Goal: Task Accomplishment & Management: Manage account settings

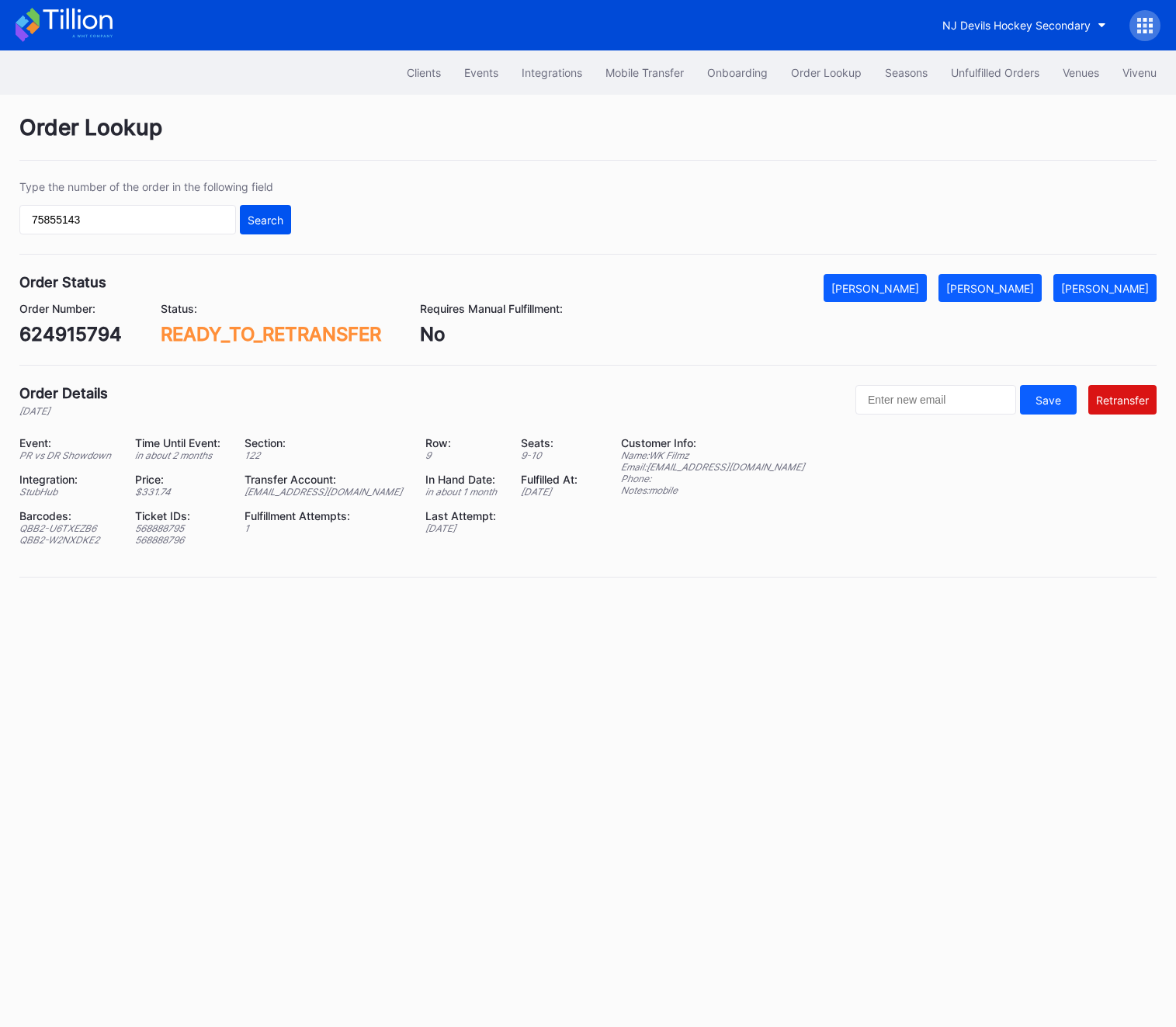
type input "75855143"
click at [267, 211] on button "Search" at bounding box center [266, 219] width 51 height 29
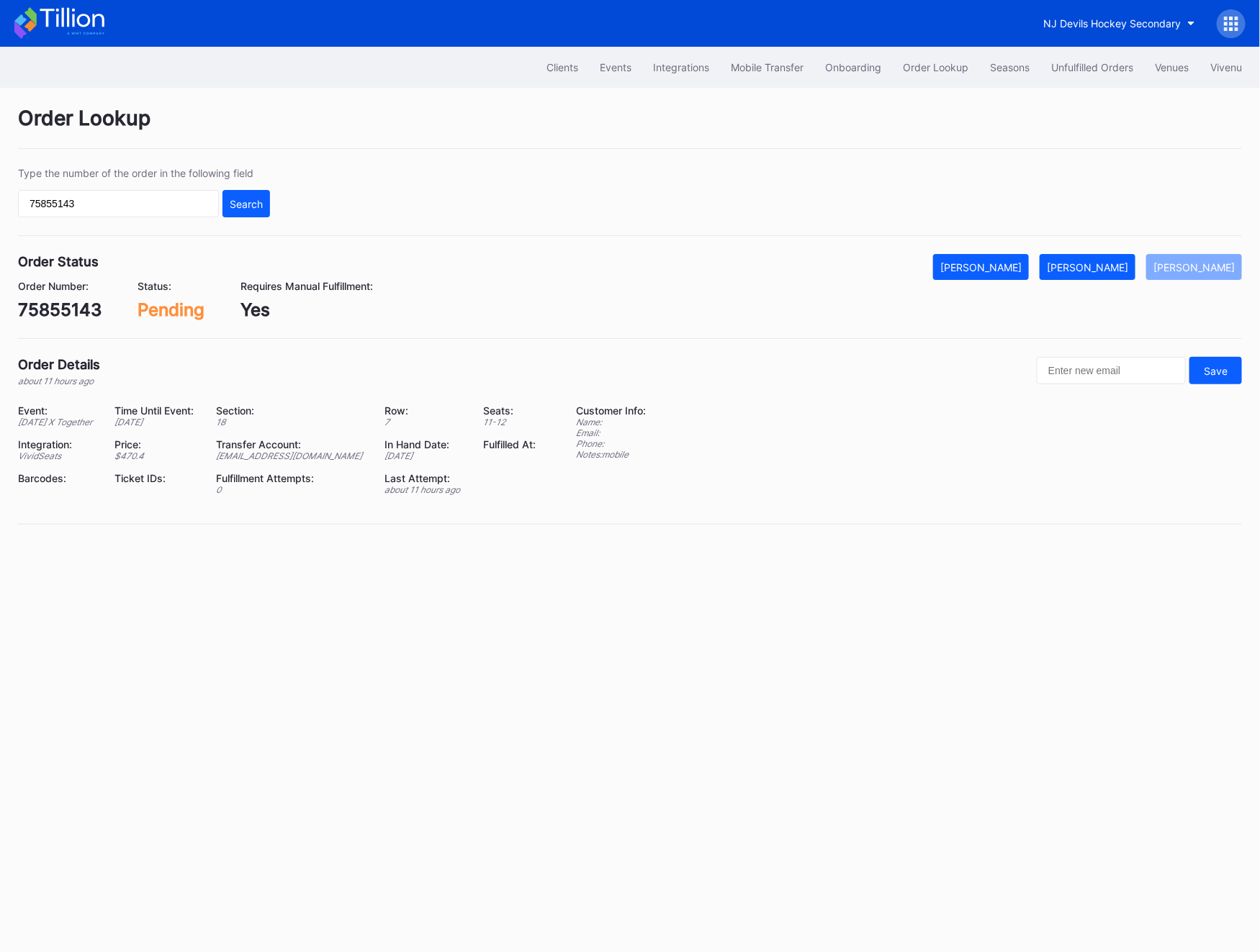
click at [1090, 246] on div "Order Lookup Type the number of the order in the following field 75855143 Searc…" at bounding box center [630, 323] width 1260 height 472
click at [1090, 254] on button "[PERSON_NAME]" at bounding box center [1086, 267] width 96 height 26
click at [1071, 70] on div "Unfulfilled Orders" at bounding box center [1093, 67] width 82 height 12
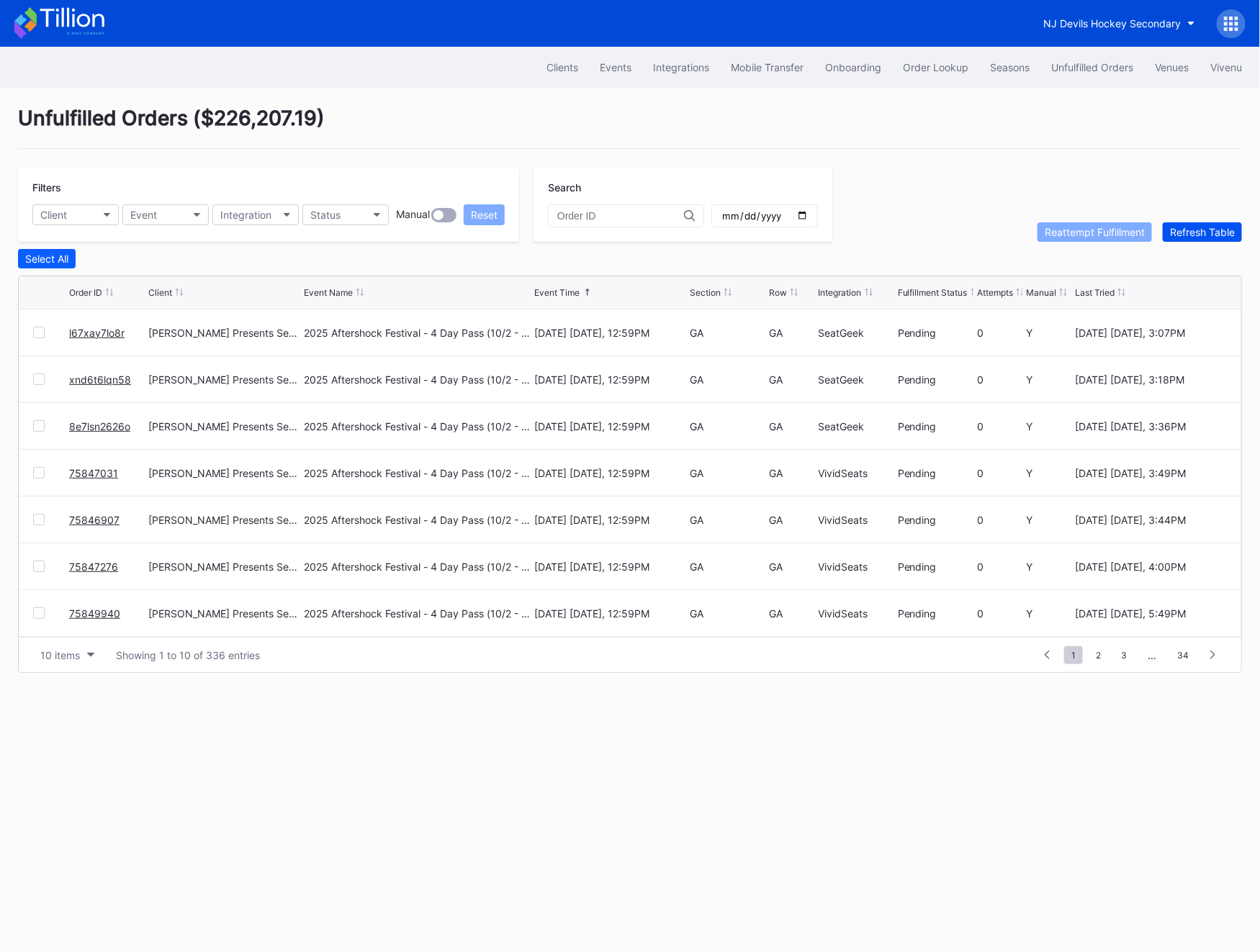
click at [1090, 235] on div "Refresh Table" at bounding box center [1202, 232] width 65 height 12
click at [950, 68] on div "Order Lookup" at bounding box center [935, 67] width 66 height 12
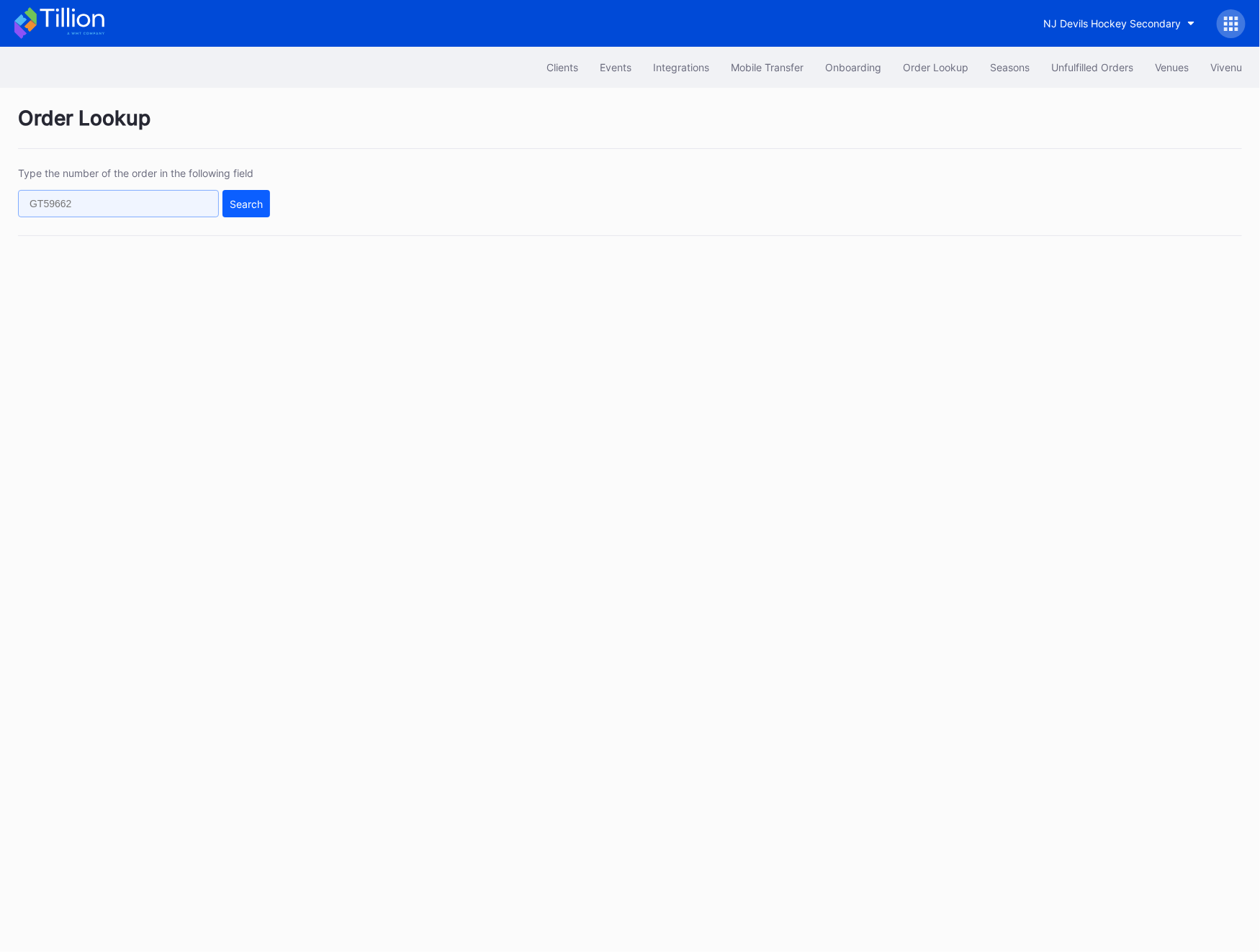
click at [65, 199] on input "text" at bounding box center [118, 203] width 201 height 27
paste input "xnd6t6l5mwv"
type input "xnd6t6l5mwv"
click at [239, 203] on div "Search" at bounding box center [246, 204] width 33 height 12
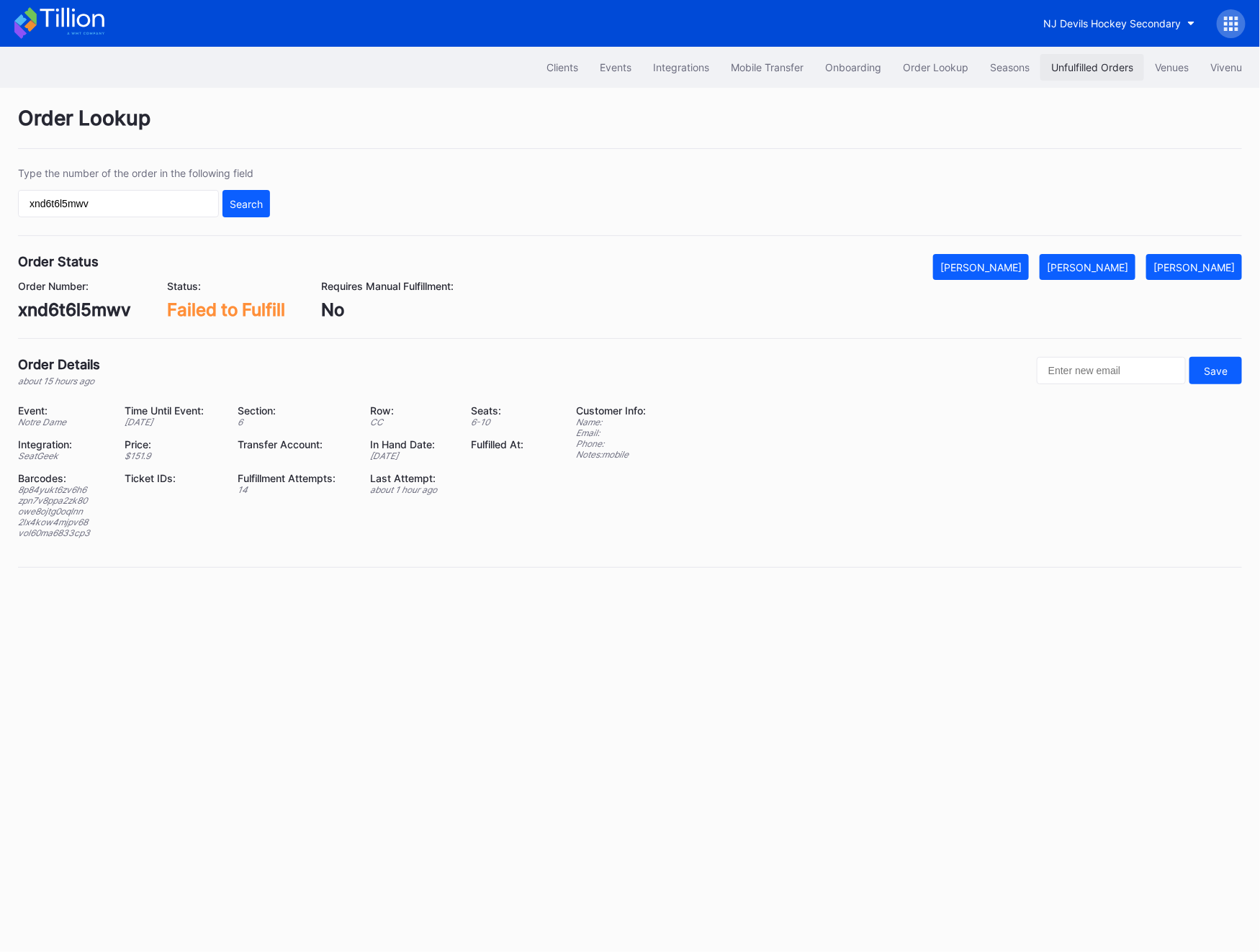
click at [1090, 66] on div "Unfulfilled Orders" at bounding box center [1093, 67] width 82 height 12
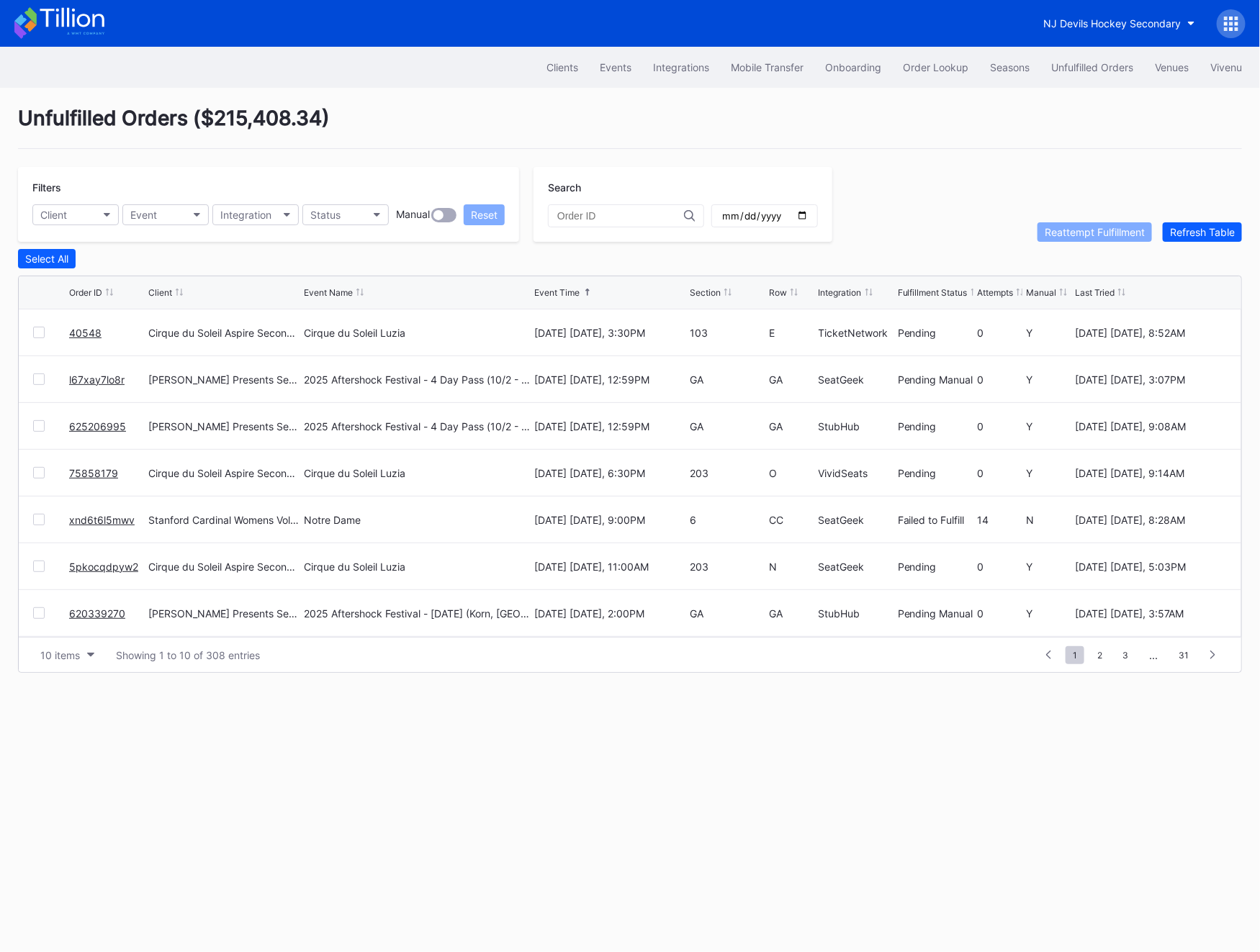
click at [106, 521] on link "xnd6t6l5mwv" at bounding box center [102, 520] width 66 height 12
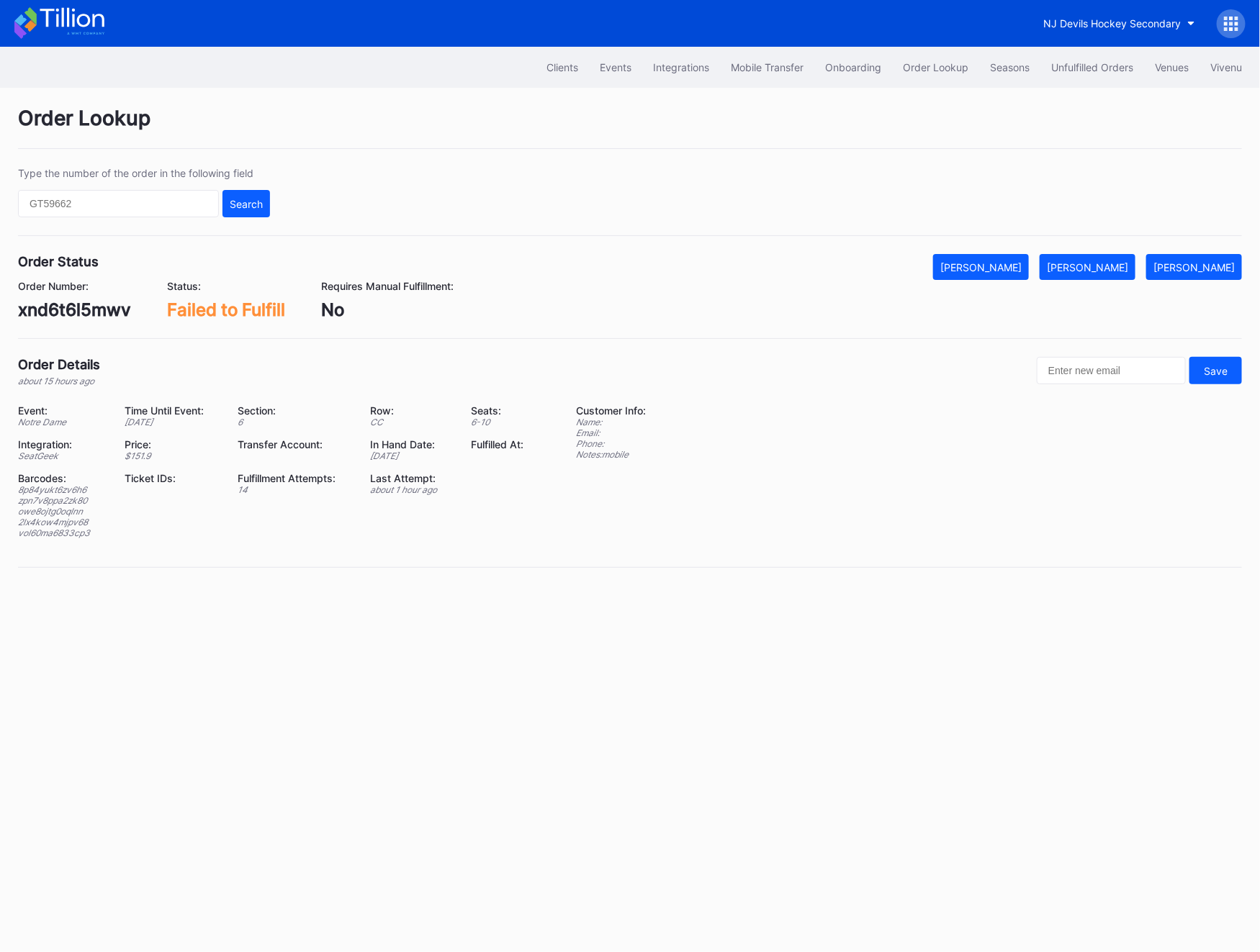
click at [52, 509] on div "owe8ojtg0oqlnn" at bounding box center [62, 511] width 89 height 11
copy div "owe8ojtg0oqlnn"
click at [153, 205] on input "text" at bounding box center [118, 203] width 201 height 27
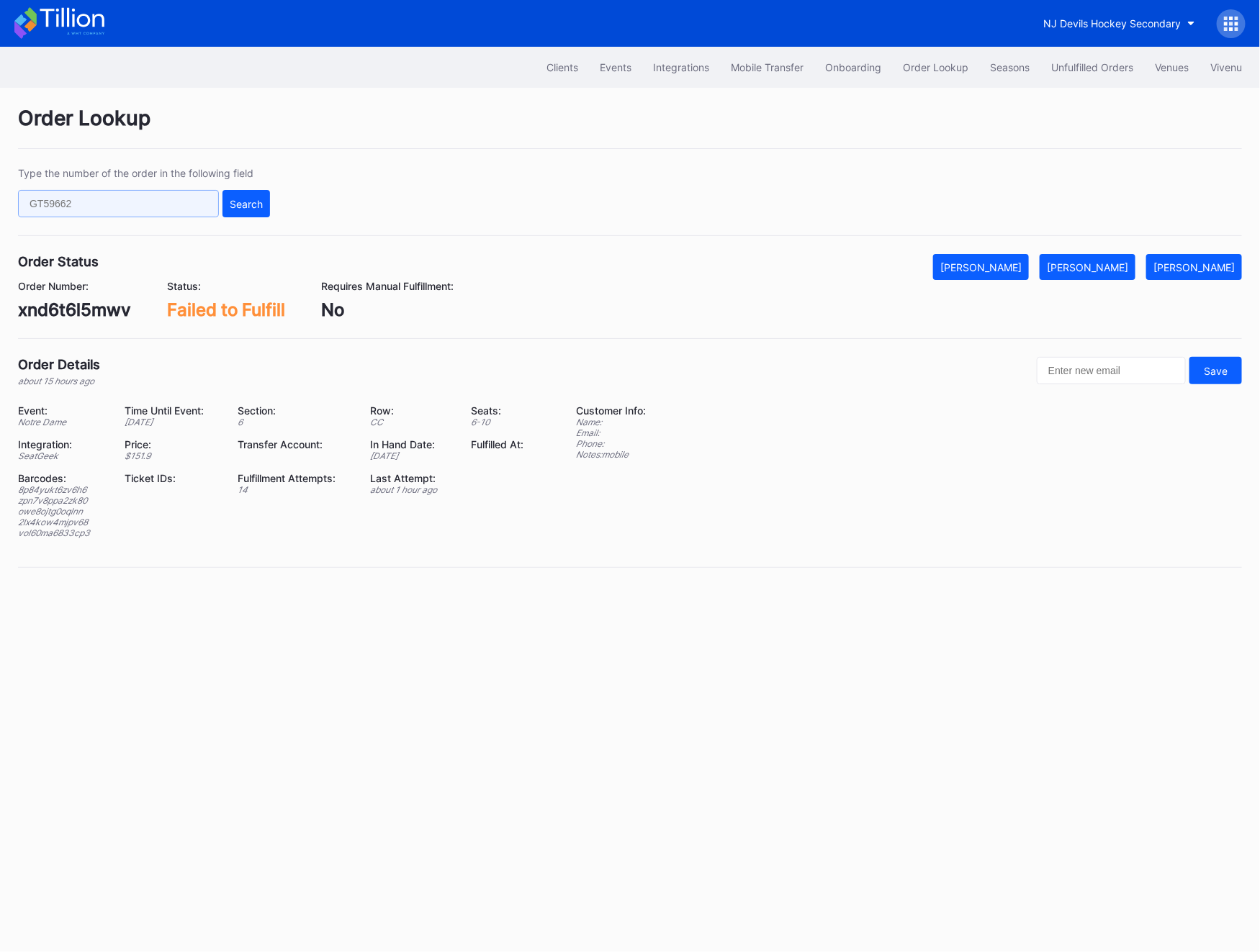
paste input "5pkocqdpyw2"
click at [245, 205] on div "Search" at bounding box center [246, 204] width 33 height 12
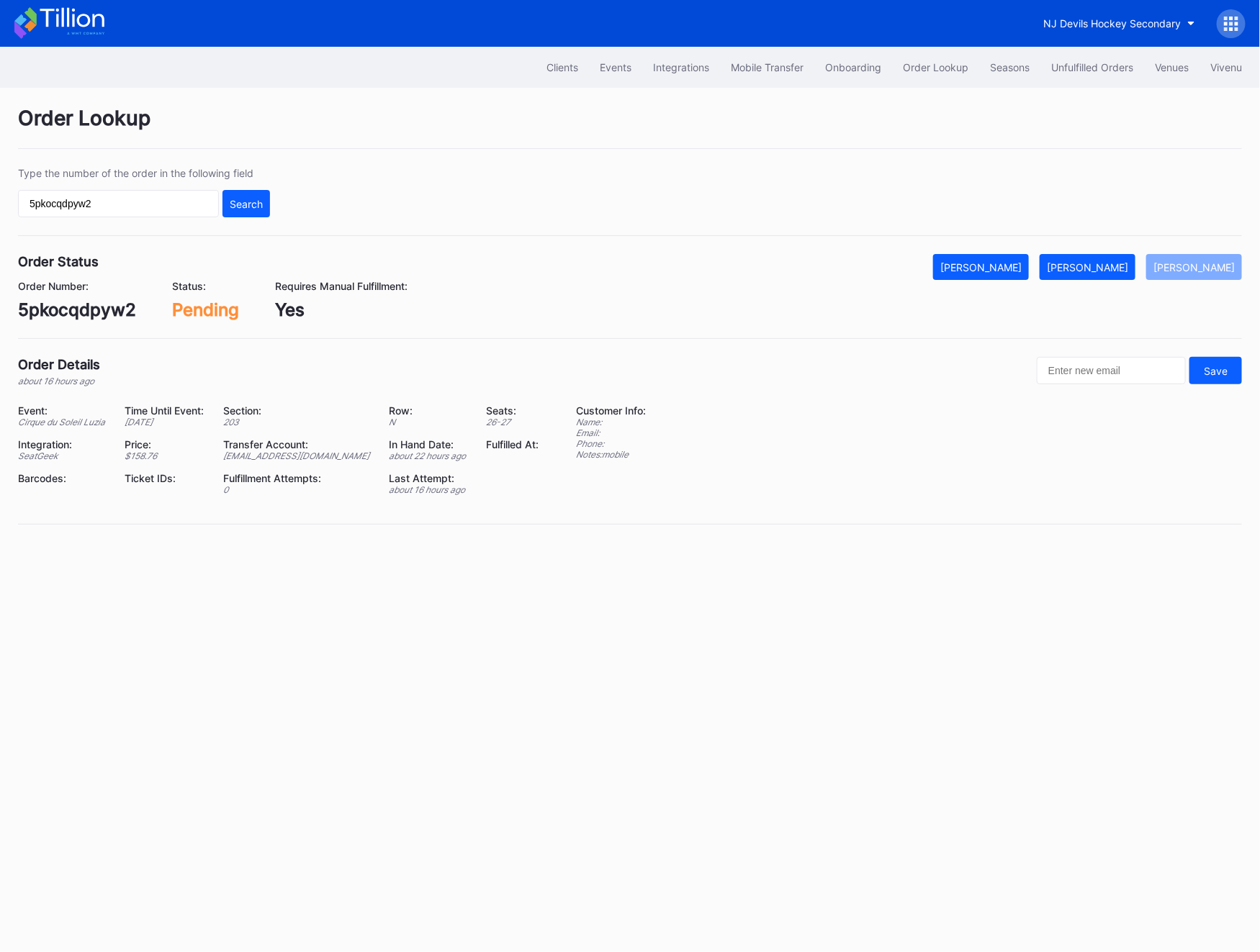
click at [300, 449] on div "Transfer Account:" at bounding box center [296, 444] width 147 height 12
click at [283, 464] on div "Event: Cirque du Soleil Luzia Time Until Event: [DATE] Section: 203 Row: N Seat…" at bounding box center [288, 455] width 540 height 102
click at [278, 454] on div "[EMAIL_ADDRESS][DOMAIN_NAME]" at bounding box center [296, 456] width 147 height 11
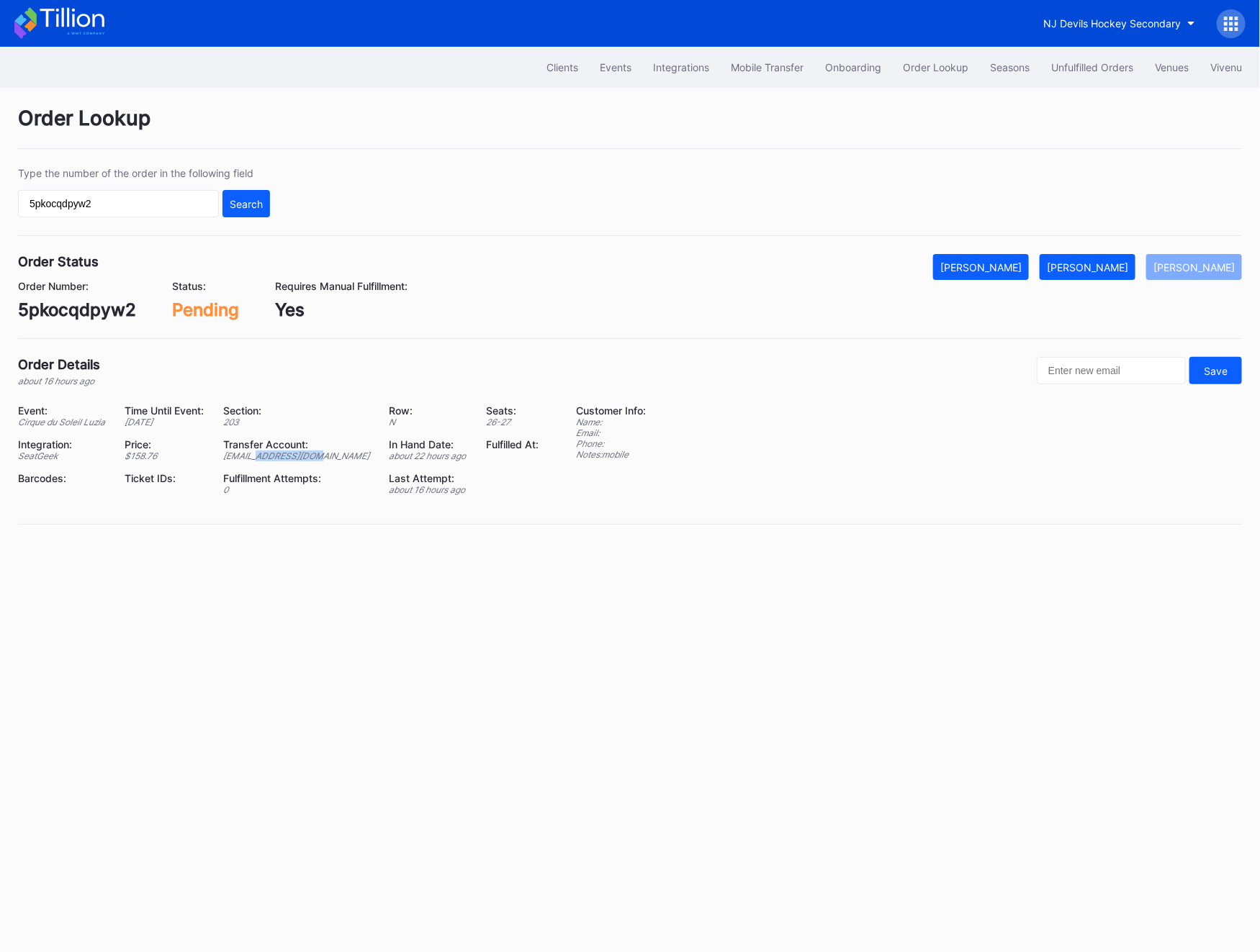
click at [278, 454] on div "[EMAIL_ADDRESS][DOMAIN_NAME]" at bounding box center [296, 456] width 147 height 11
copy div "[EMAIL_ADDRESS][DOMAIN_NAME]"
click at [1090, 256] on button "[PERSON_NAME]" at bounding box center [1086, 267] width 96 height 26
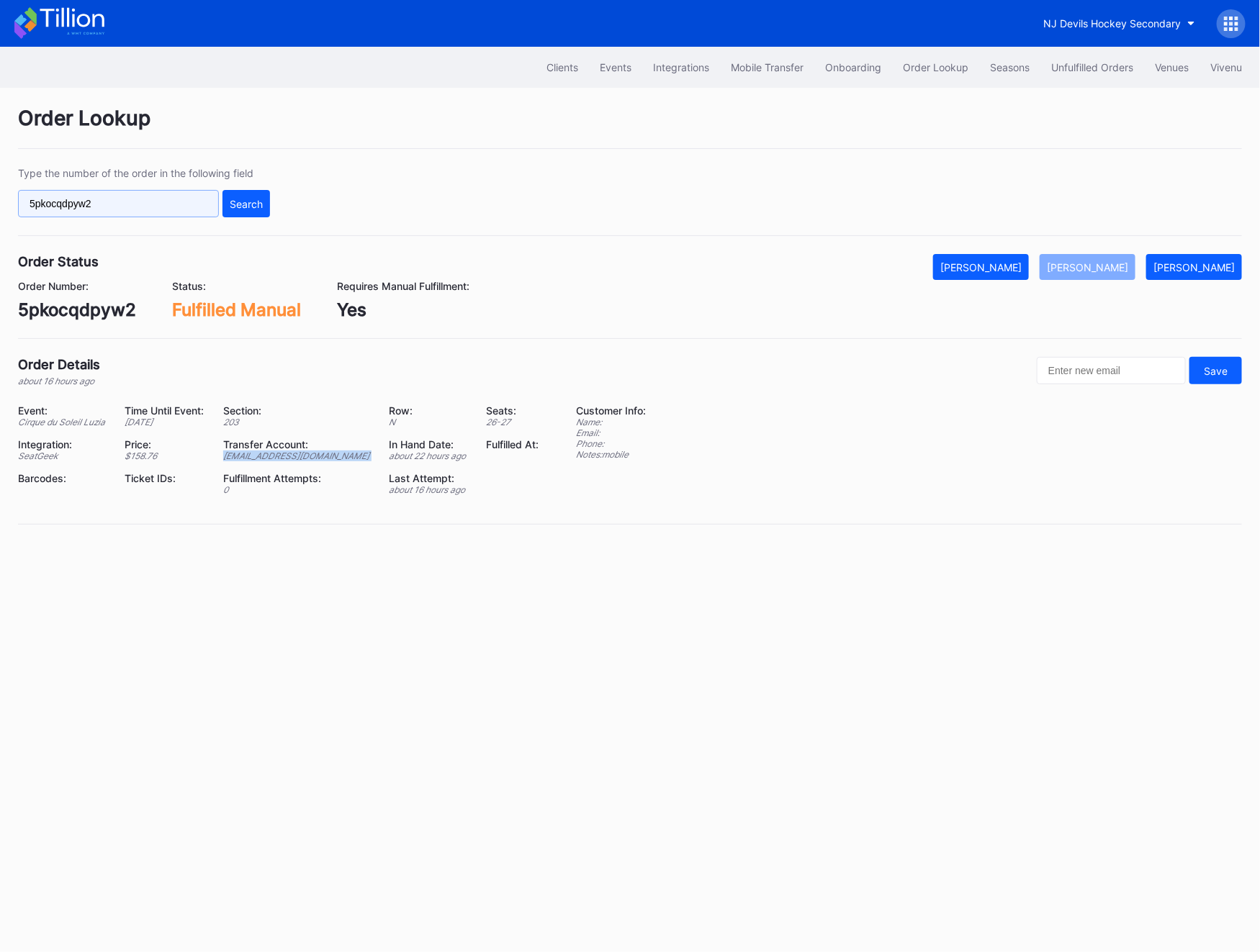
click at [142, 199] on input "5pkocqdpyw2" at bounding box center [118, 203] width 201 height 27
paste input "0QHU7X7DMS"
type input "0QHU7X7DMS"
click at [247, 202] on div "Search" at bounding box center [246, 204] width 33 height 12
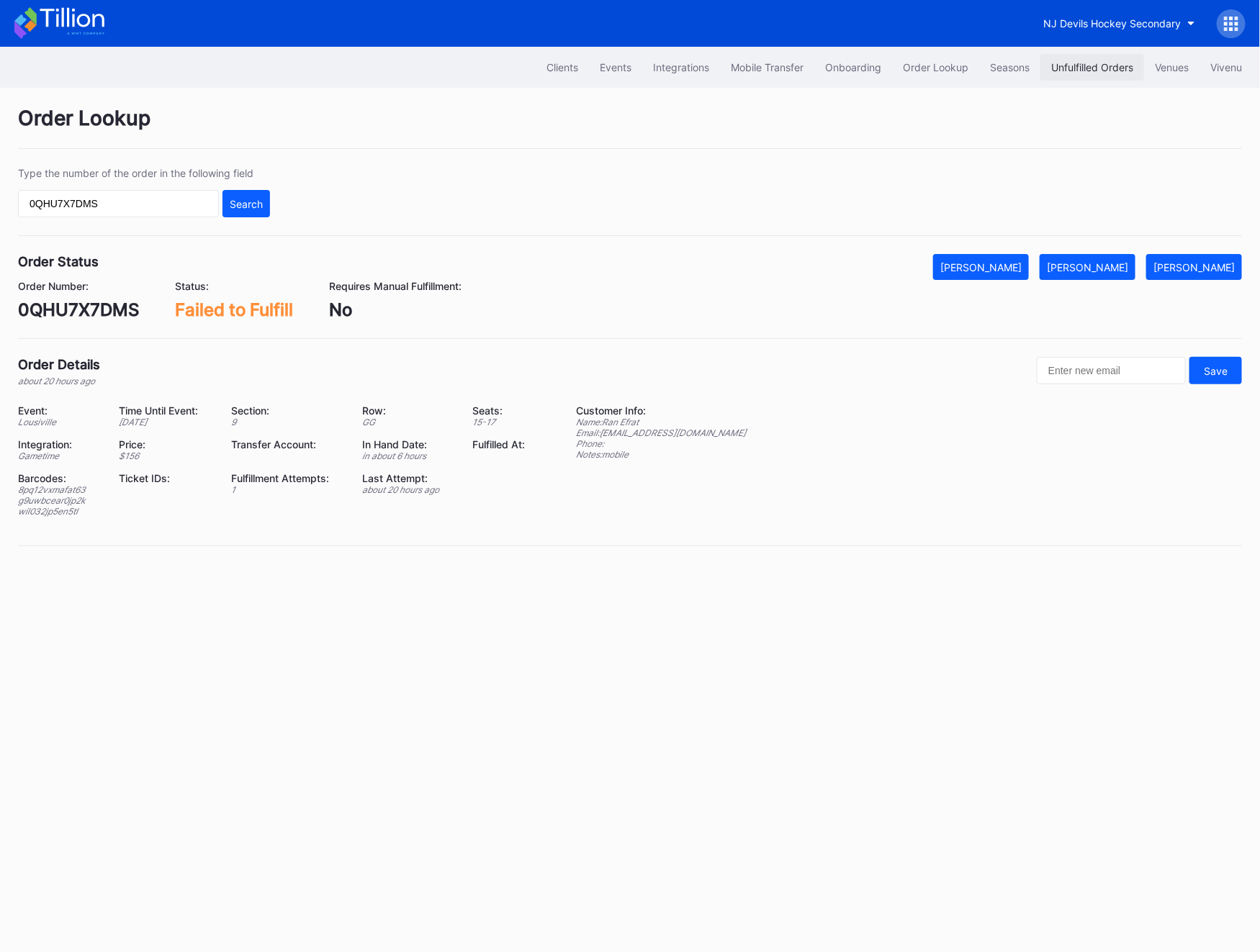
click at [1058, 75] on button "Unfulfilled Orders" at bounding box center [1092, 67] width 103 height 26
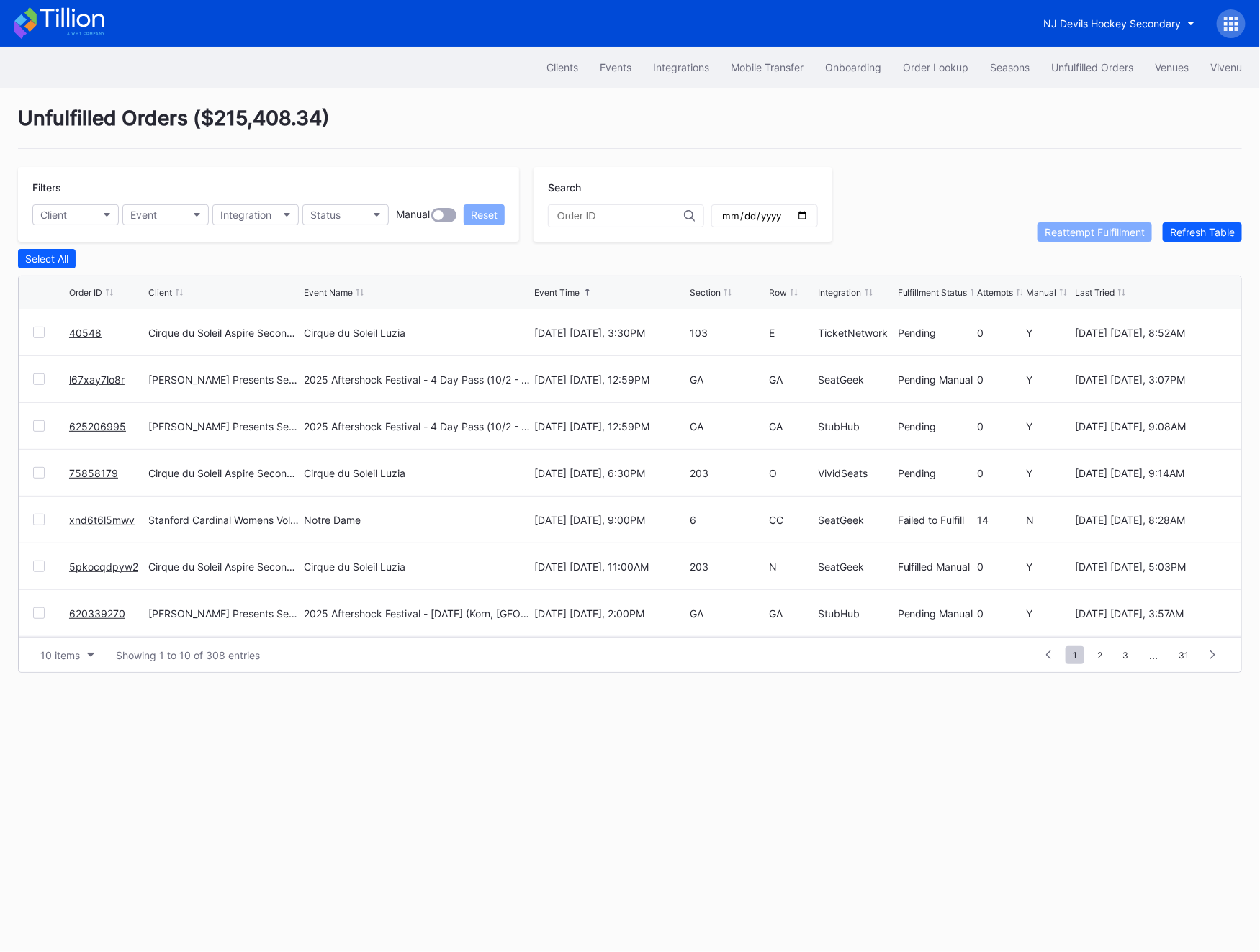
click at [561, 220] on input "text" at bounding box center [620, 216] width 126 height 11
paste input "0QHU7X7DMS"
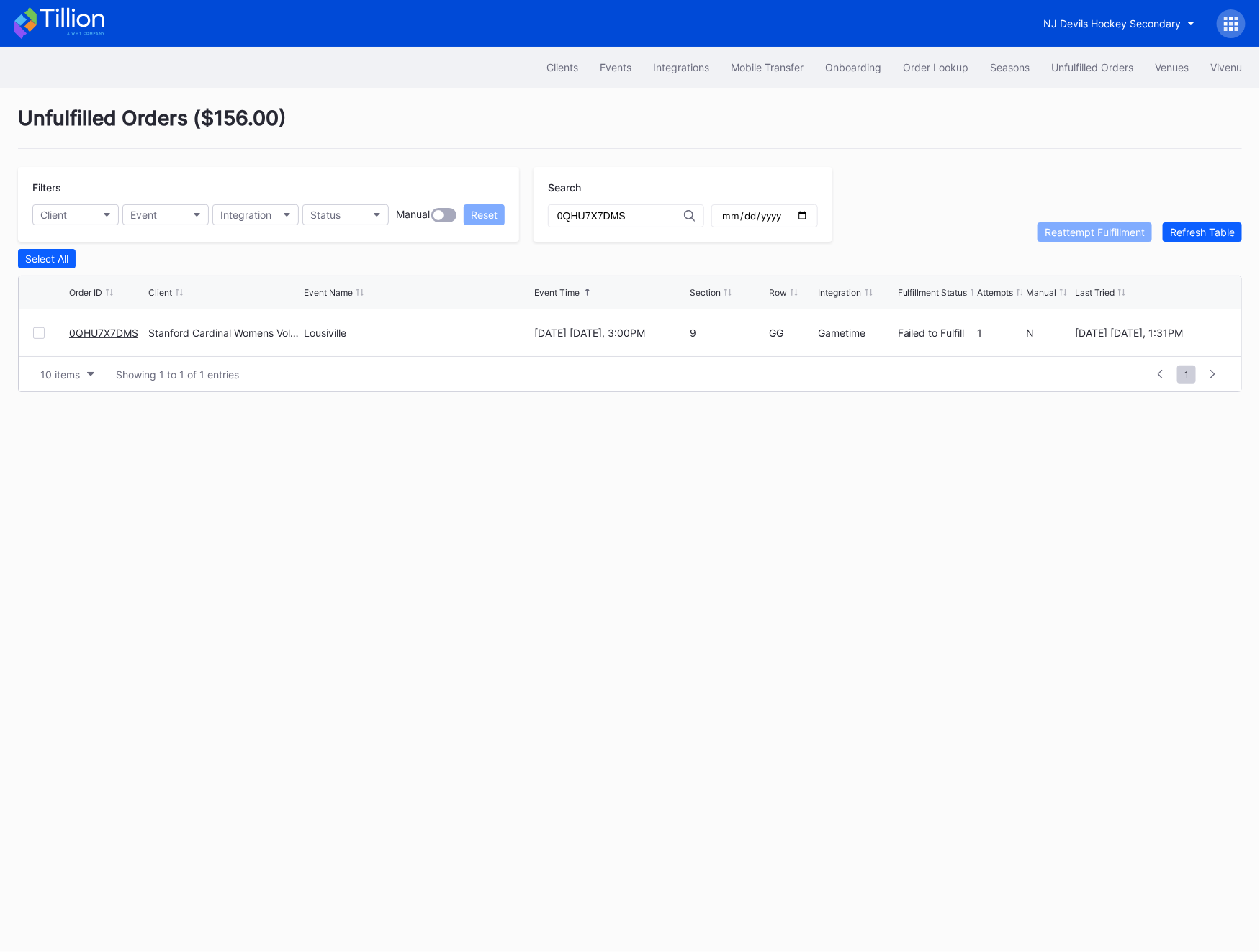
type input "0QHU7X7DMS"
click at [935, 75] on button "Order Lookup" at bounding box center [935, 67] width 87 height 26
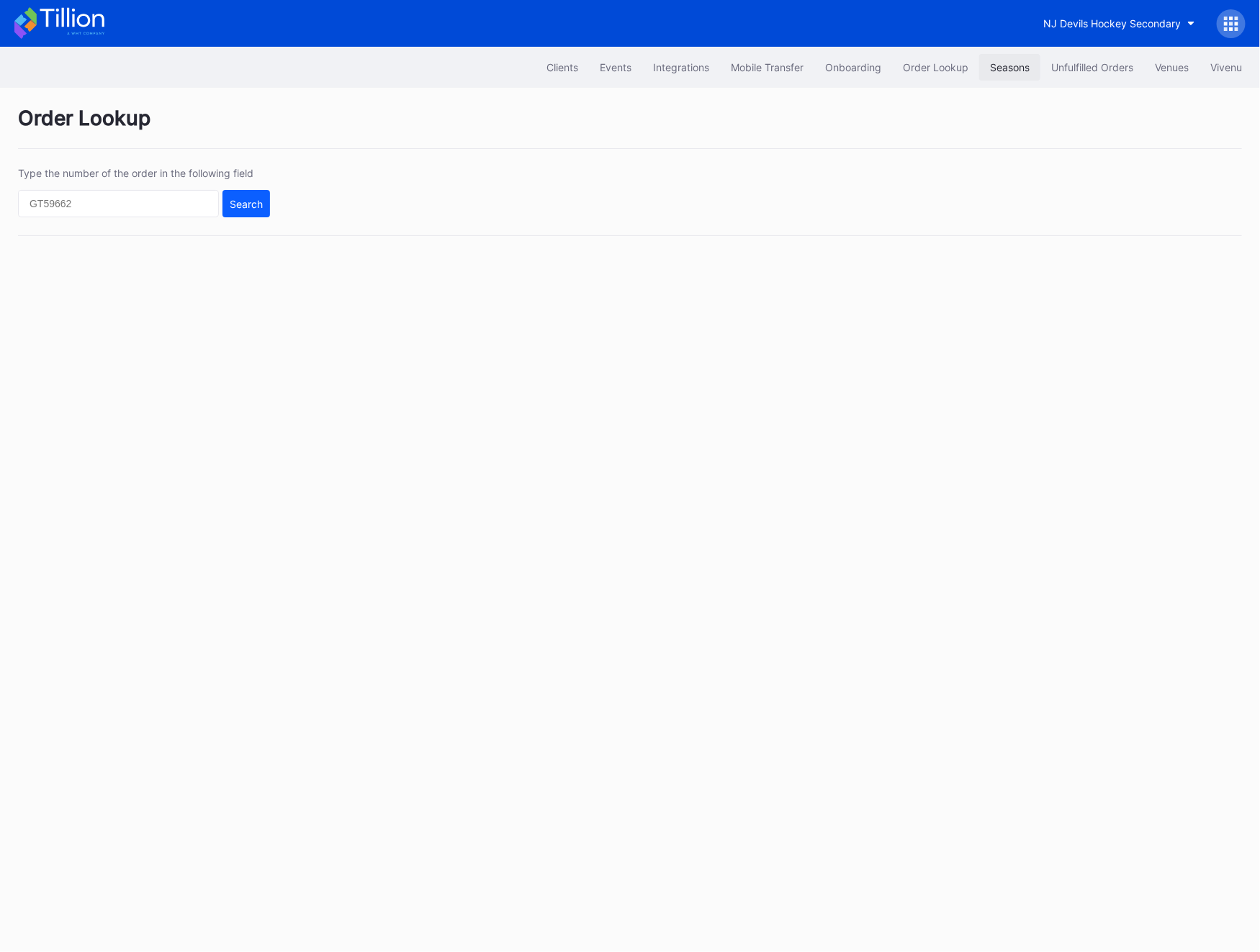
click at [1025, 73] on div "Seasons" at bounding box center [1009, 67] width 39 height 12
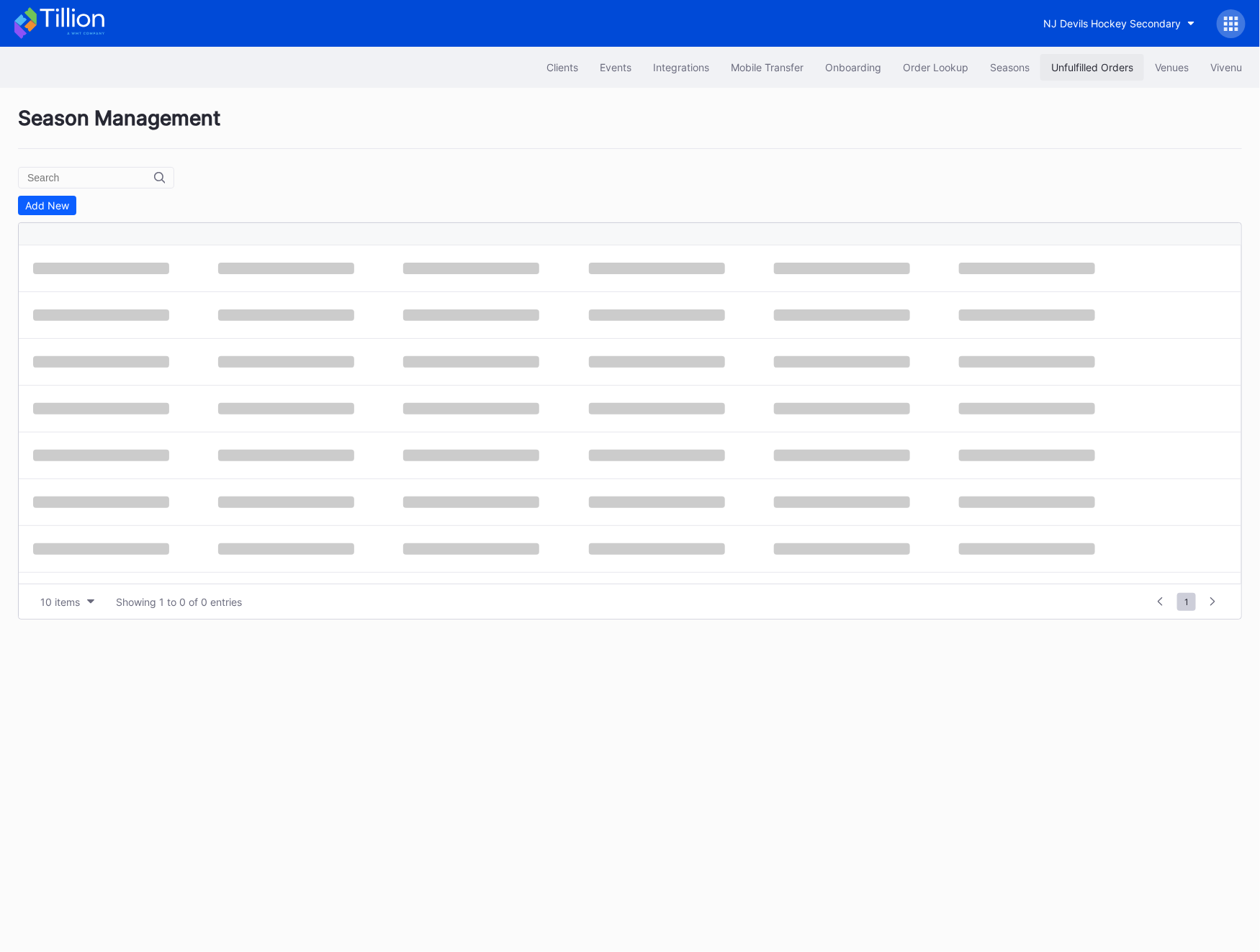
click at [1090, 73] on div "Unfulfilled Orders" at bounding box center [1093, 67] width 82 height 12
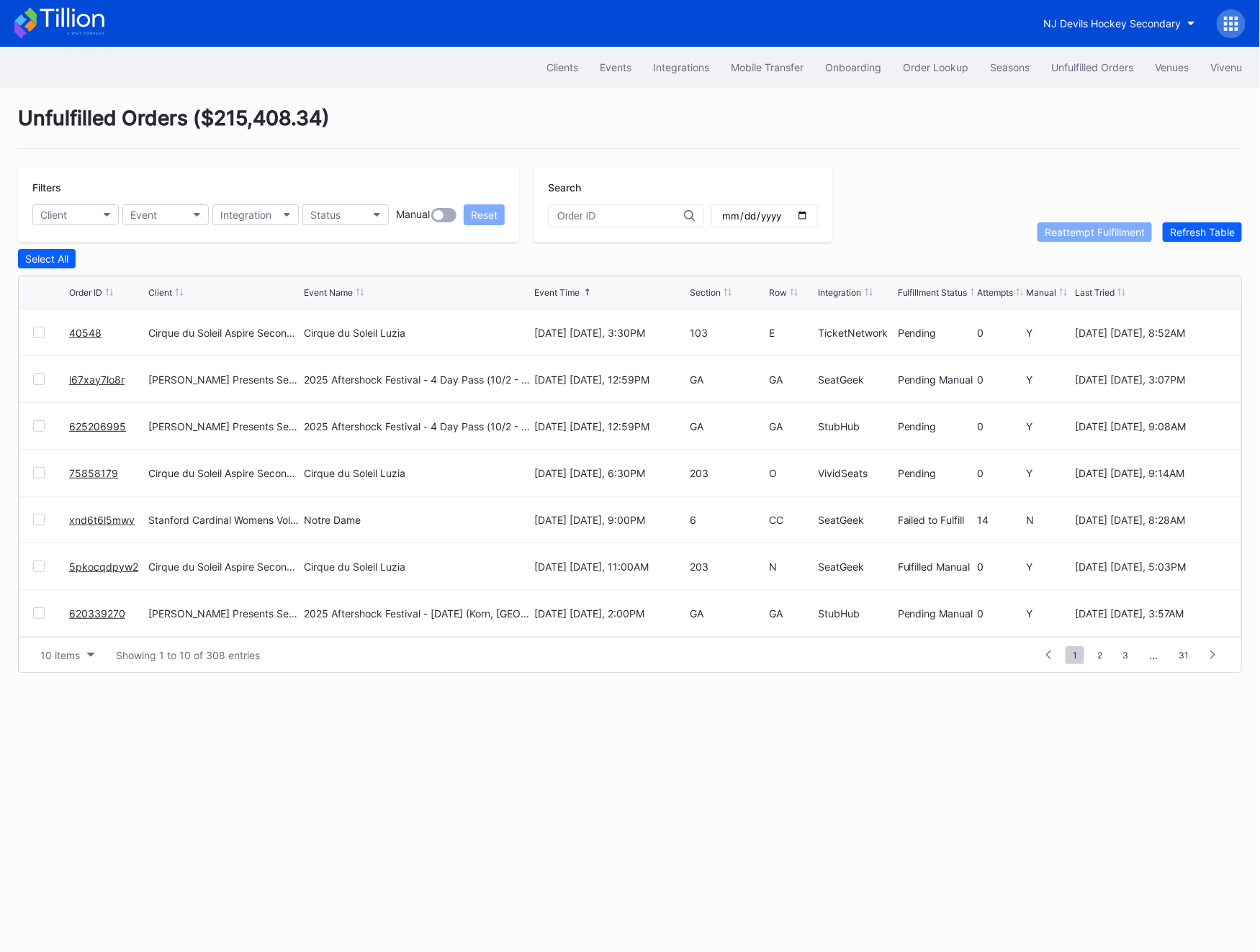
click at [88, 331] on link "40548" at bounding box center [85, 333] width 32 height 12
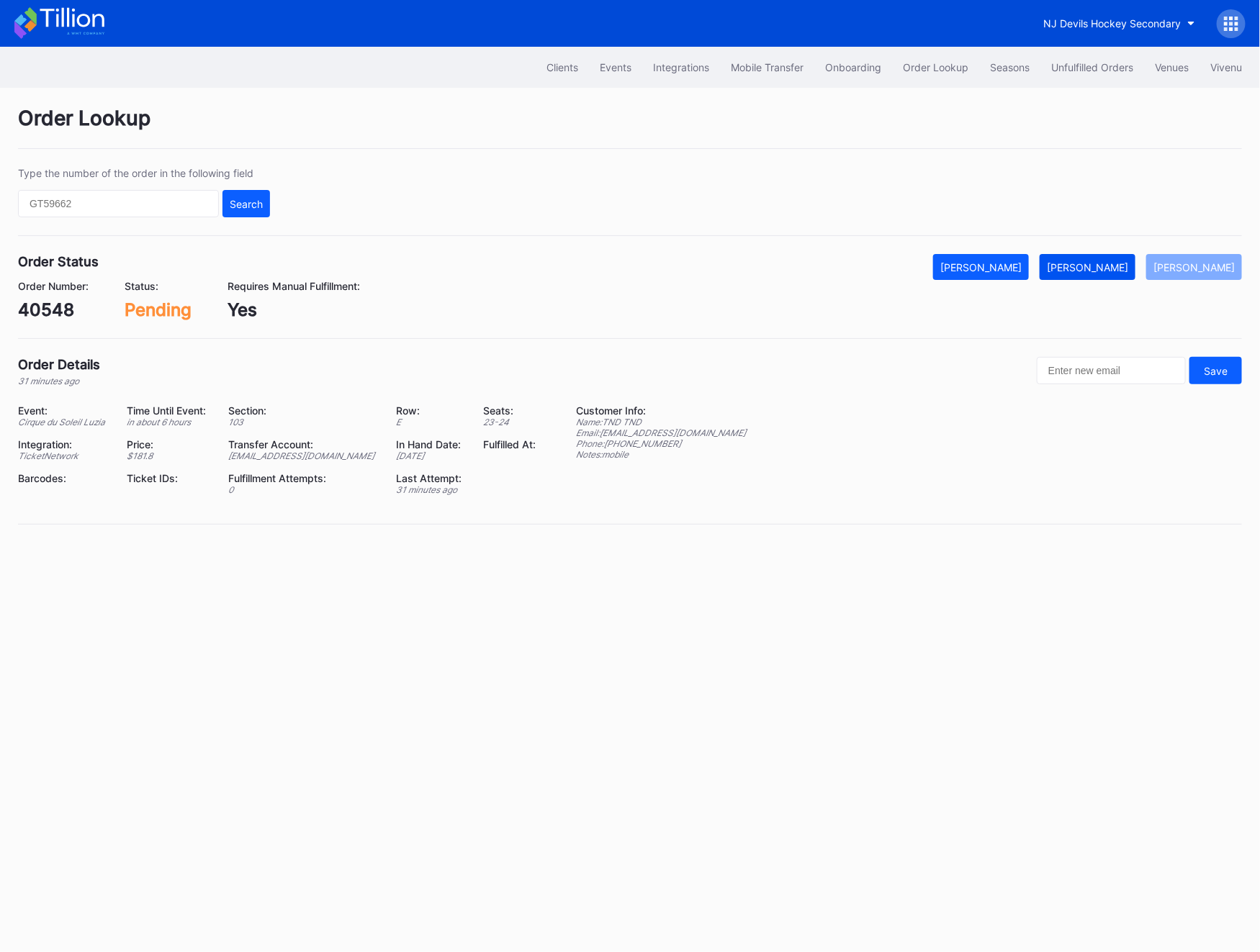
click at [1090, 262] on div "[PERSON_NAME]" at bounding box center [1087, 267] width 82 height 12
click at [1085, 74] on button "Unfulfilled Orders" at bounding box center [1092, 67] width 103 height 26
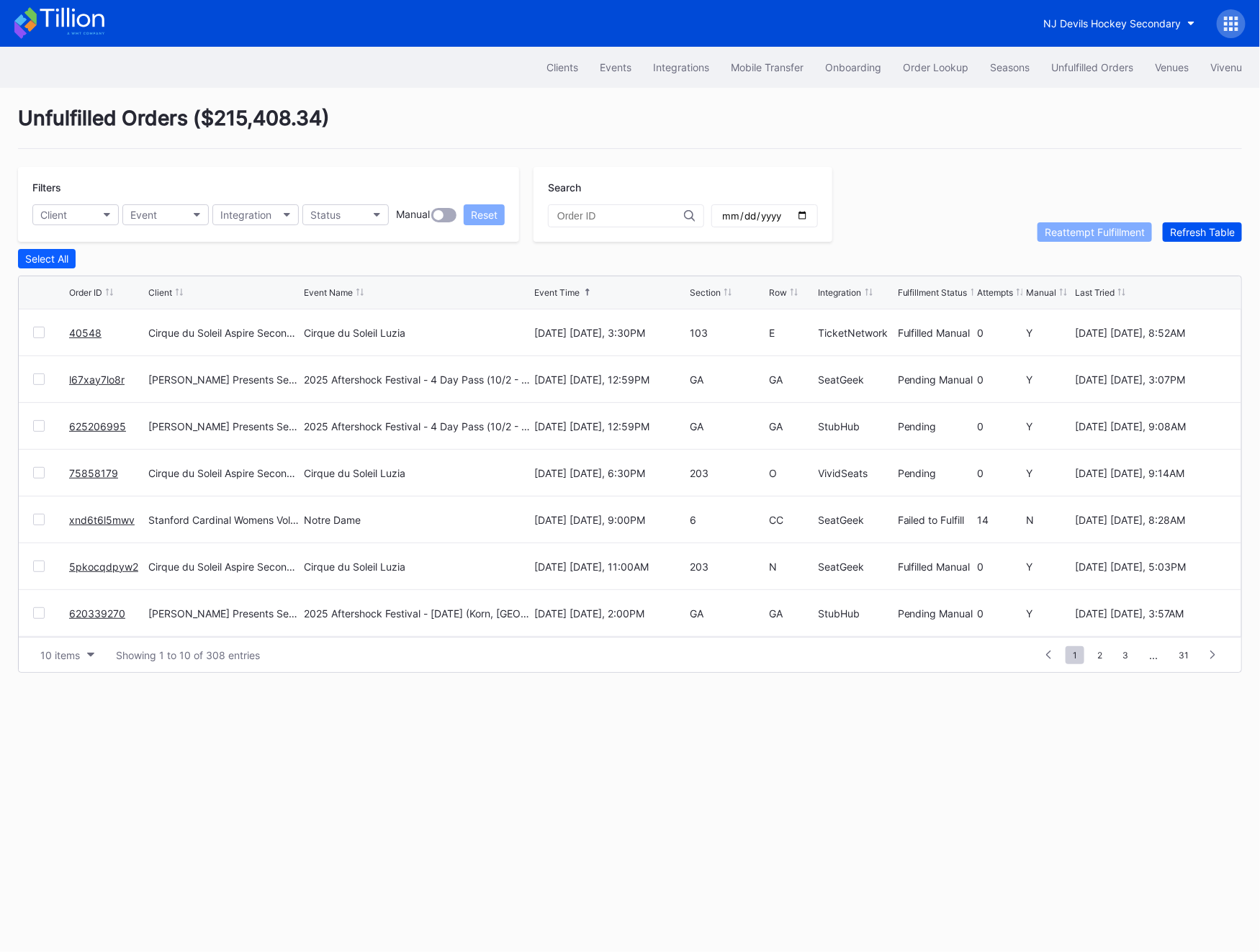
click at [1090, 234] on div "Refresh Table" at bounding box center [1202, 232] width 65 height 12
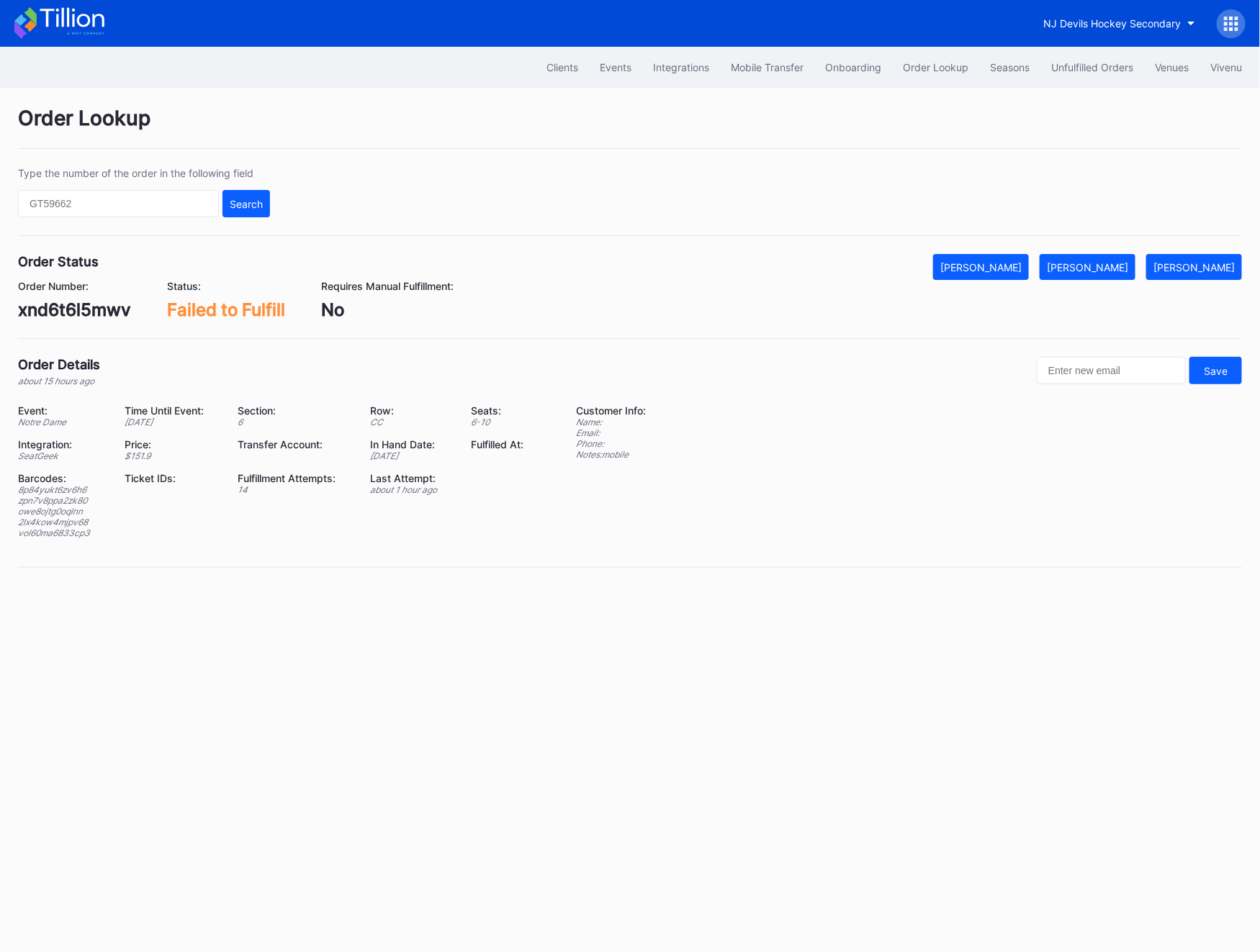
click at [53, 493] on div "8p84yukt6zv6h6" at bounding box center [62, 489] width 89 height 11
copy div "8p84yukt6zv6h6"
click at [70, 490] on div "8p84yukt6zv6h6" at bounding box center [62, 489] width 89 height 11
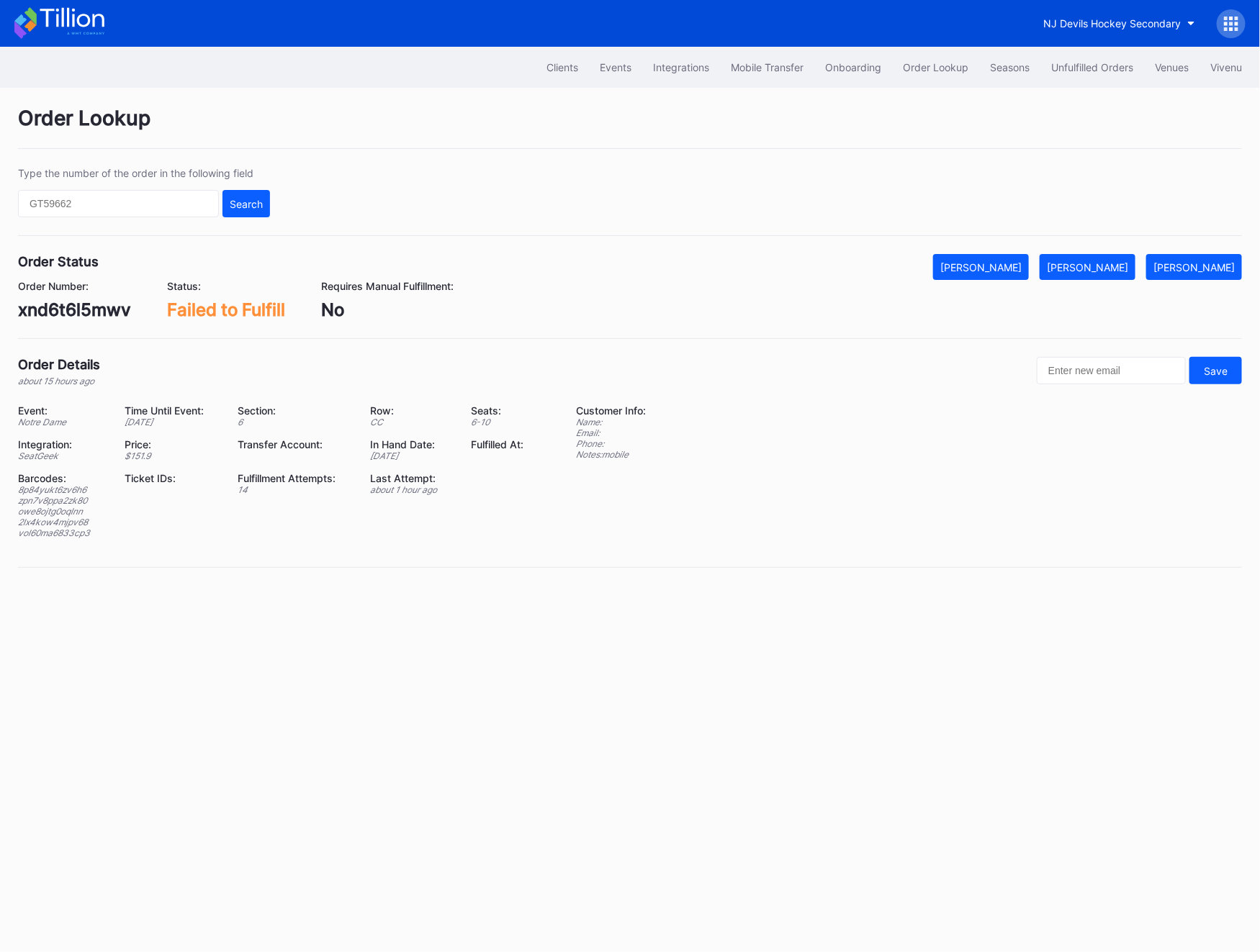
click at [37, 484] on div "Barcodes:" at bounding box center [62, 479] width 89 height 12
click at [36, 490] on div "8p84yukt6zv6h6" at bounding box center [62, 489] width 89 height 11
copy div "8p84yukt6zv6h6"
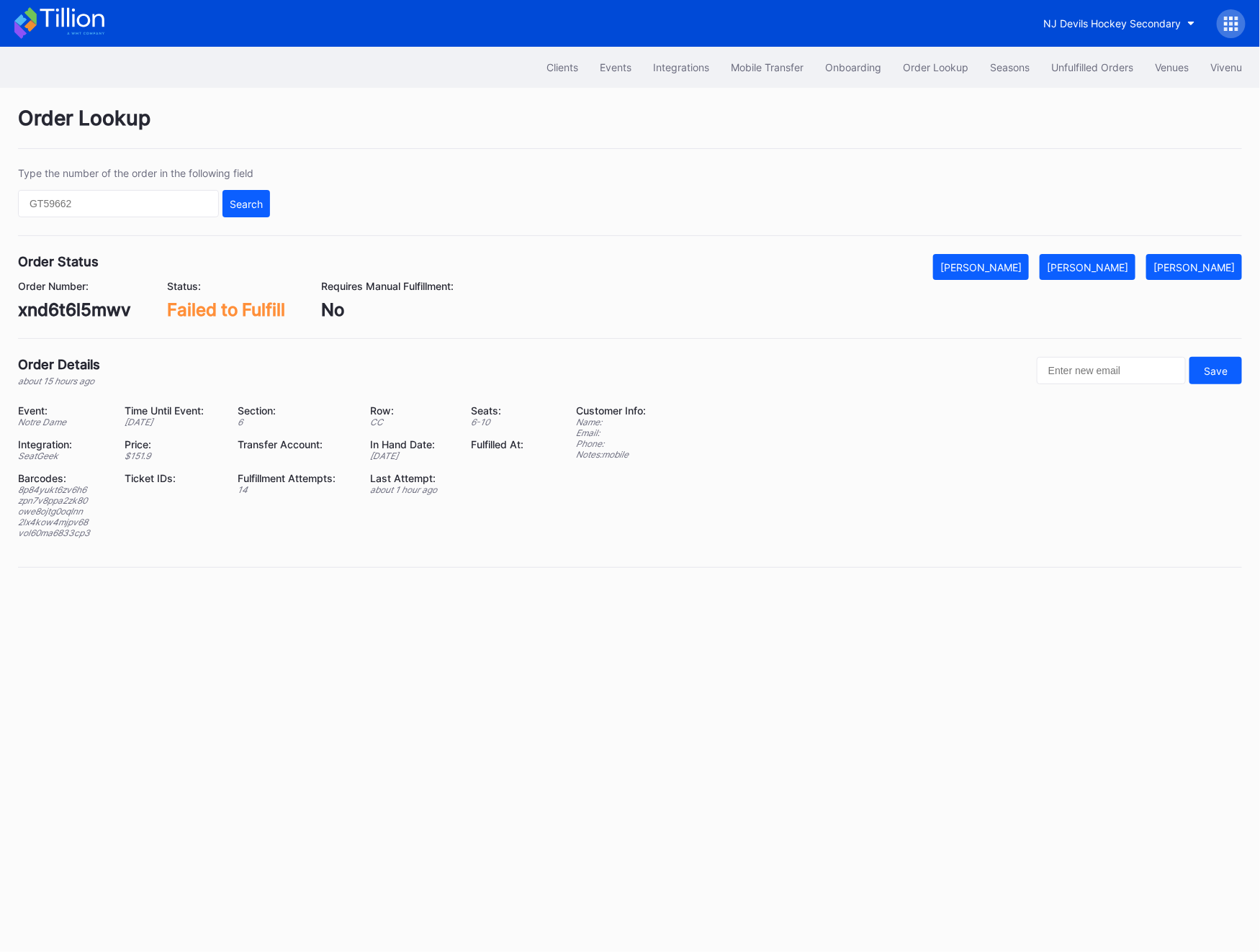
click at [68, 508] on div "owe8ojtg0oqlnn" at bounding box center [62, 511] width 89 height 11
click at [55, 502] on div "zpn7v8ppa2zk80" at bounding box center [62, 501] width 89 height 11
copy div "zpn7v8ppa2zk80"
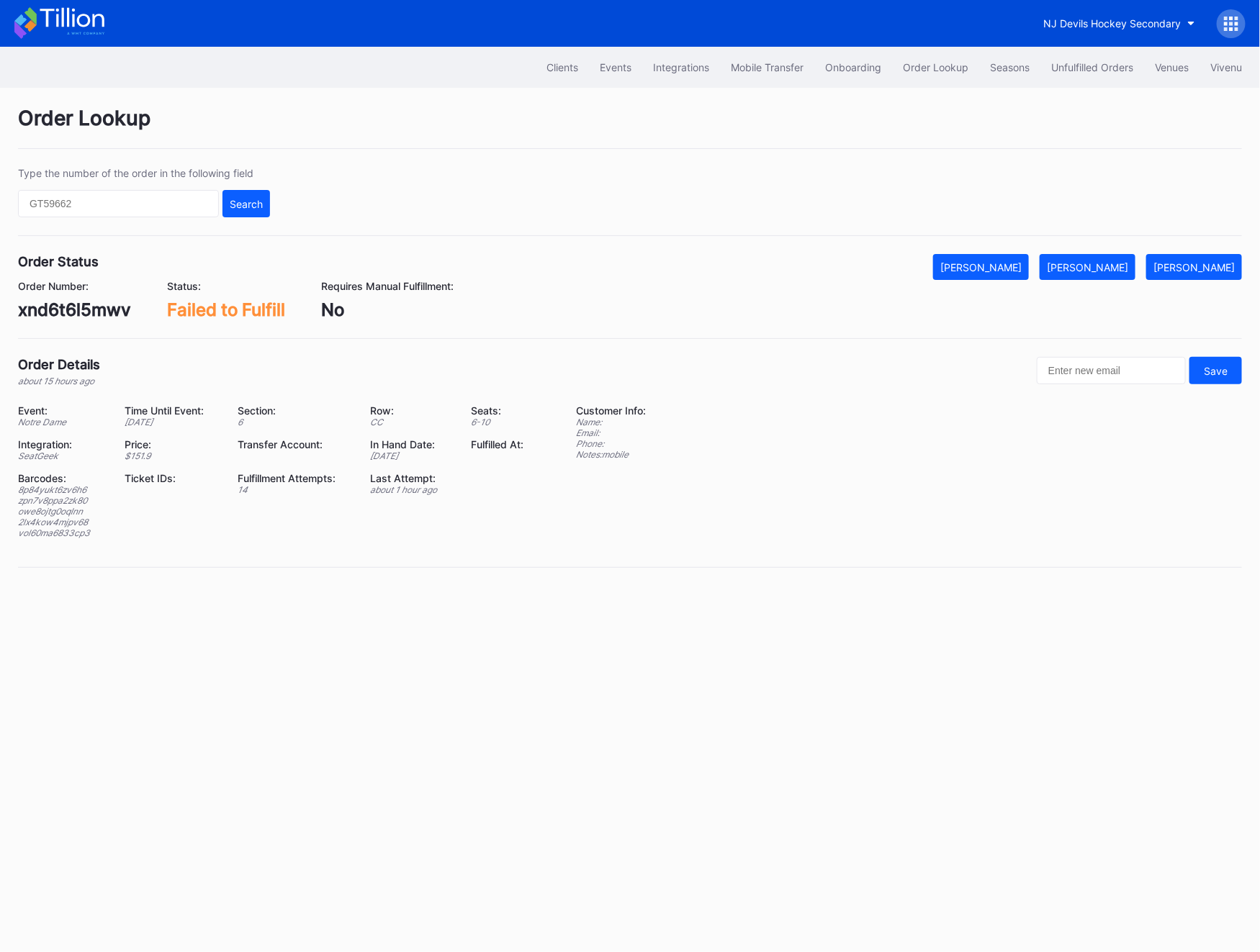
click at [39, 508] on div "owe8ojtg0oqlnn" at bounding box center [62, 511] width 89 height 11
copy div "owe8ojtg0oqlnn"
click at [48, 520] on div "2lx4kow4mjpv68" at bounding box center [62, 522] width 89 height 11
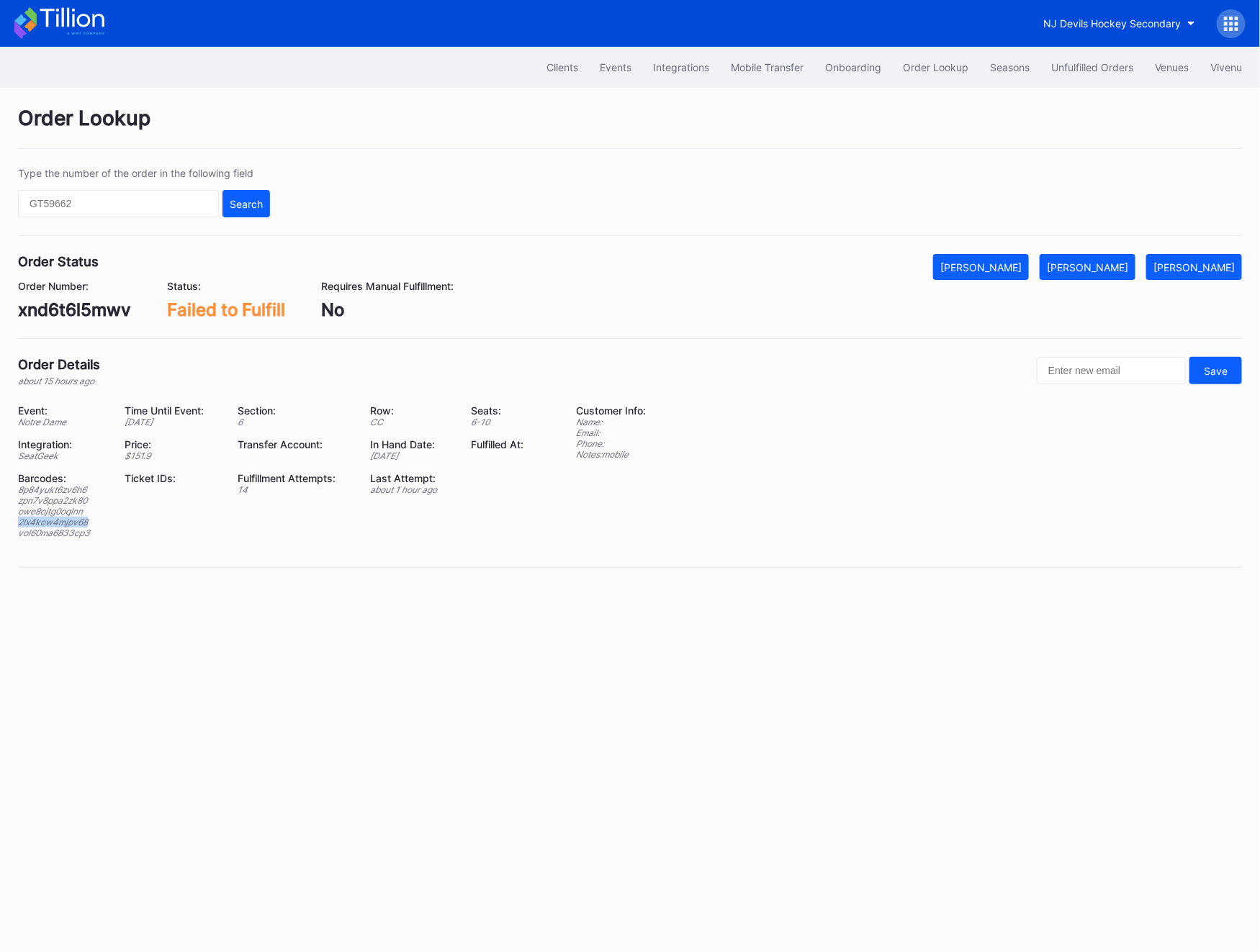
click at [48, 520] on div "2lx4kow4mjpv68" at bounding box center [62, 522] width 89 height 11
copy div "2lx4kow4mjpv68"
click at [65, 531] on div "vol60ma6833cp3" at bounding box center [62, 533] width 89 height 11
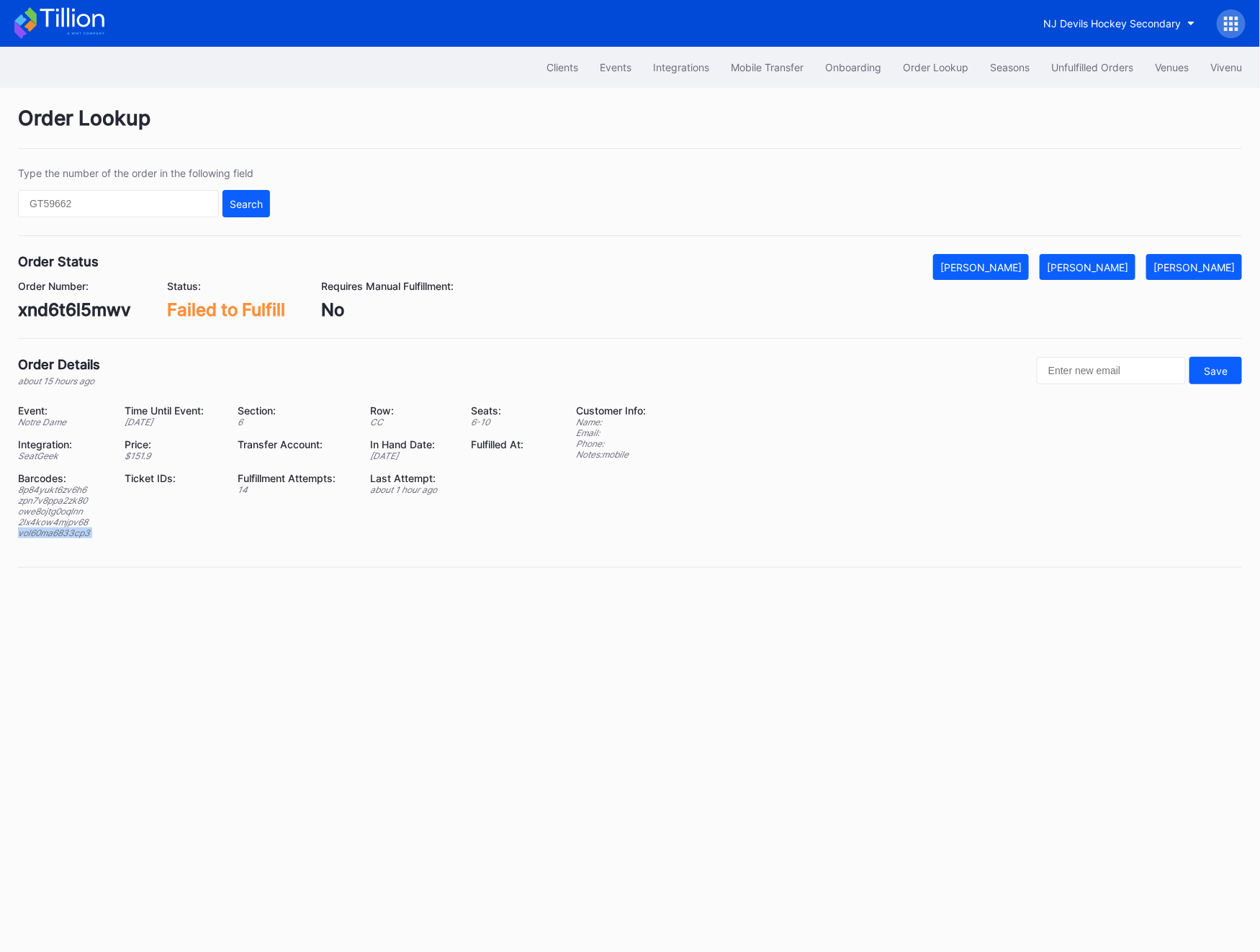
click at [65, 531] on div "vol60ma6833cp3" at bounding box center [62, 533] width 89 height 11
copy div "vol60ma6833cp3"
click at [1090, 264] on div "[PERSON_NAME]" at bounding box center [1087, 267] width 82 height 12
click at [56, 201] on input "text" at bounding box center [118, 203] width 201 height 27
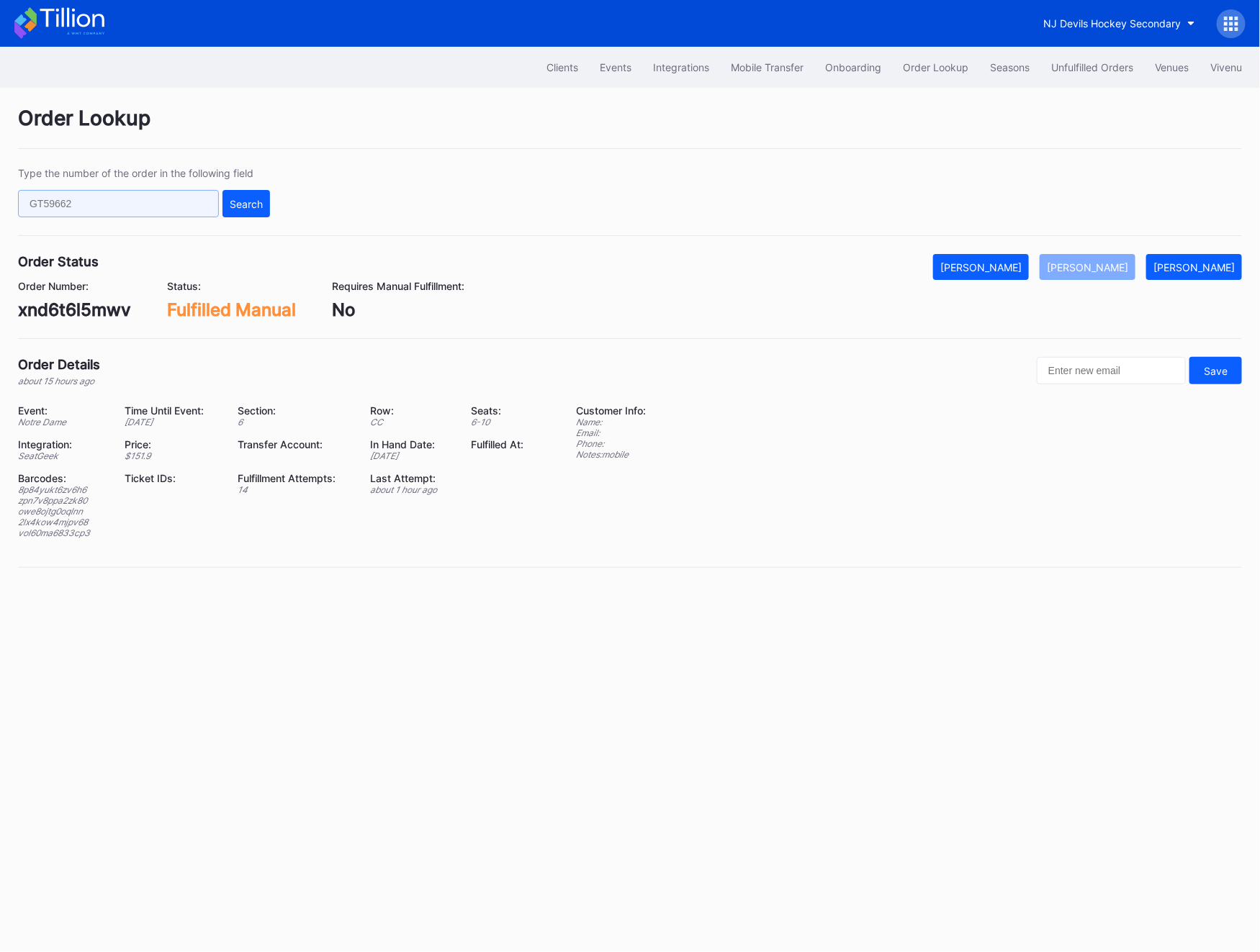
click at [56, 201] on input "text" at bounding box center [118, 203] width 201 height 27
paste input "0QHU7X7DMS"
type input "0QHU7X7DMS"
click at [247, 193] on button "Search" at bounding box center [246, 203] width 47 height 27
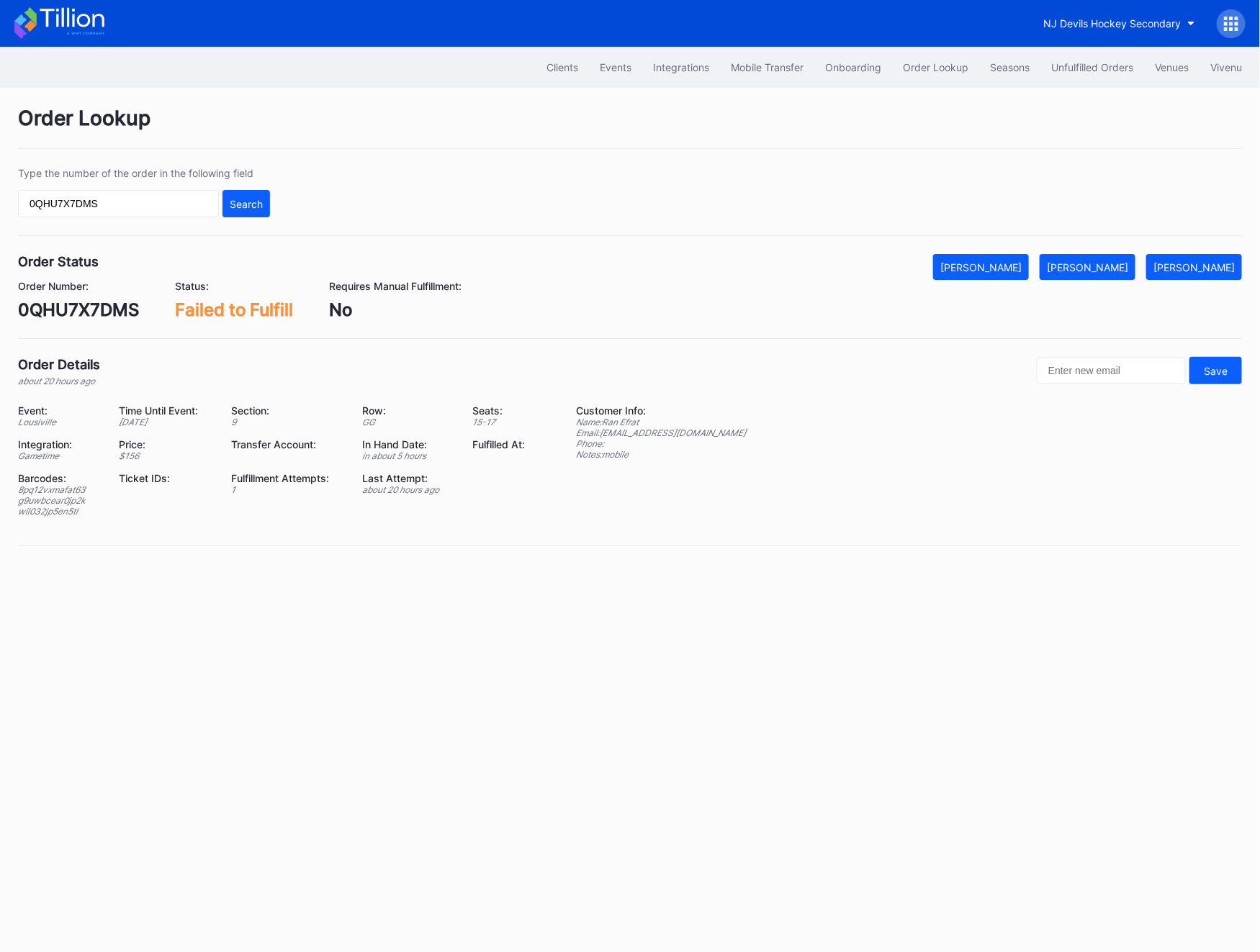
click at [28, 496] on div "g9uwbcear0jp2k" at bounding box center [60, 501] width 82 height 11
click at [26, 489] on div "8pq12vxmafat63" at bounding box center [60, 489] width 82 height 11
copy div "8pq12vxmafat63"
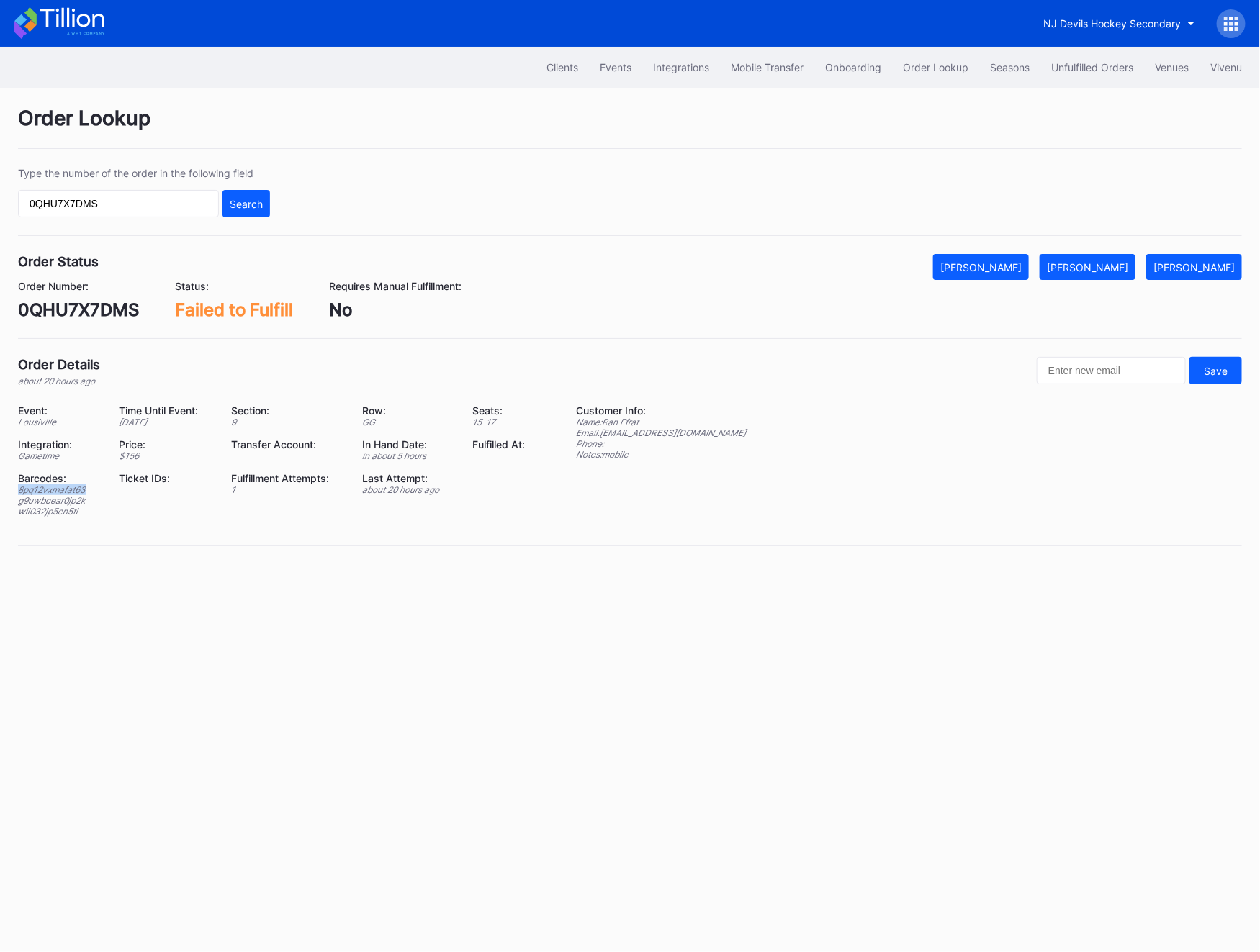
click at [38, 311] on div "0QHU7X7DMS" at bounding box center [79, 310] width 121 height 21
copy div "0QHU7X7DMS"
click at [41, 491] on div "8pq12vxmafat63" at bounding box center [60, 489] width 82 height 11
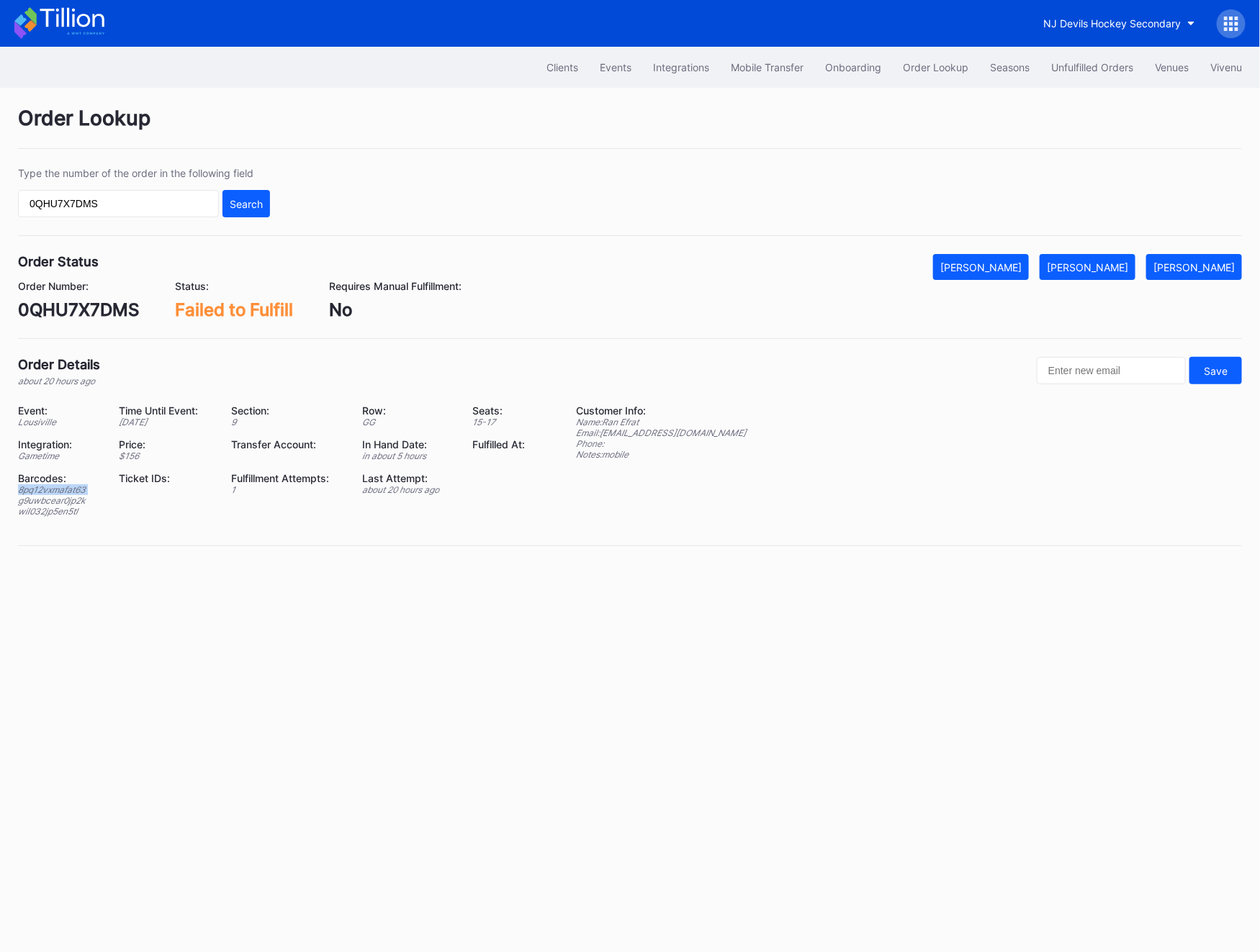
click at [41, 491] on div "8pq12vxmafat63" at bounding box center [60, 489] width 82 height 11
click at [67, 501] on div "g9uwbcear0jp2k" at bounding box center [60, 501] width 82 height 11
click at [70, 506] on div "g9uwbcear0jp2k" at bounding box center [60, 501] width 82 height 11
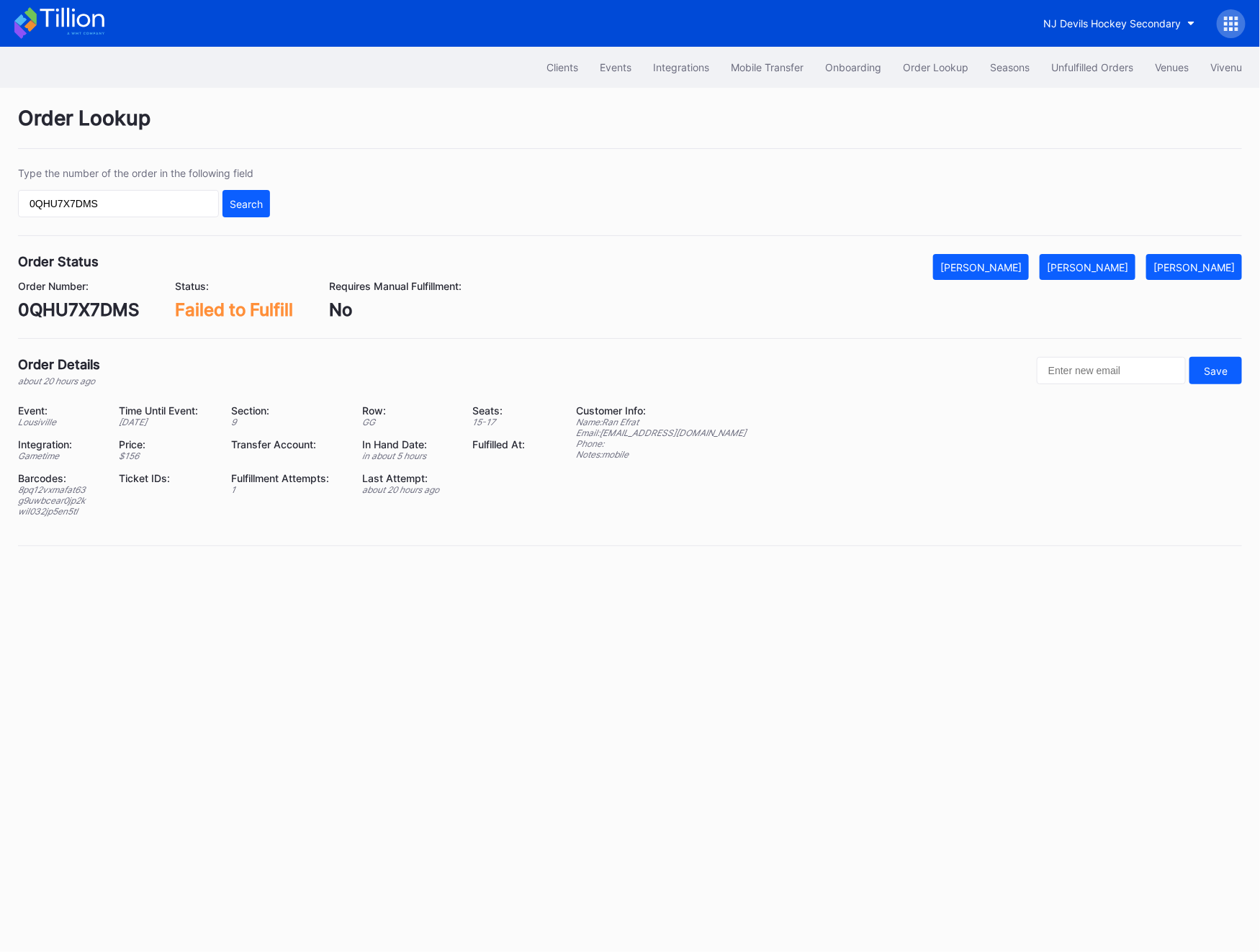
click at [52, 514] on div "wil032jp5en5tl" at bounding box center [60, 511] width 82 height 11
click at [1090, 273] on div "[PERSON_NAME]" at bounding box center [1087, 267] width 82 height 12
